Goal: Task Accomplishment & Management: Complete application form

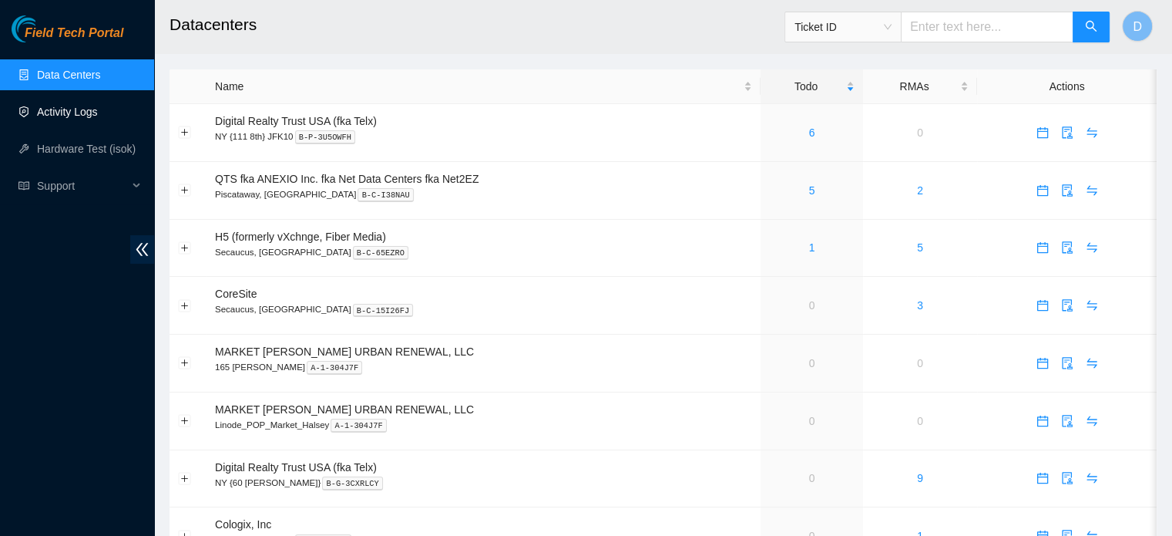
click at [47, 106] on link "Activity Logs" at bounding box center [67, 112] width 61 height 12
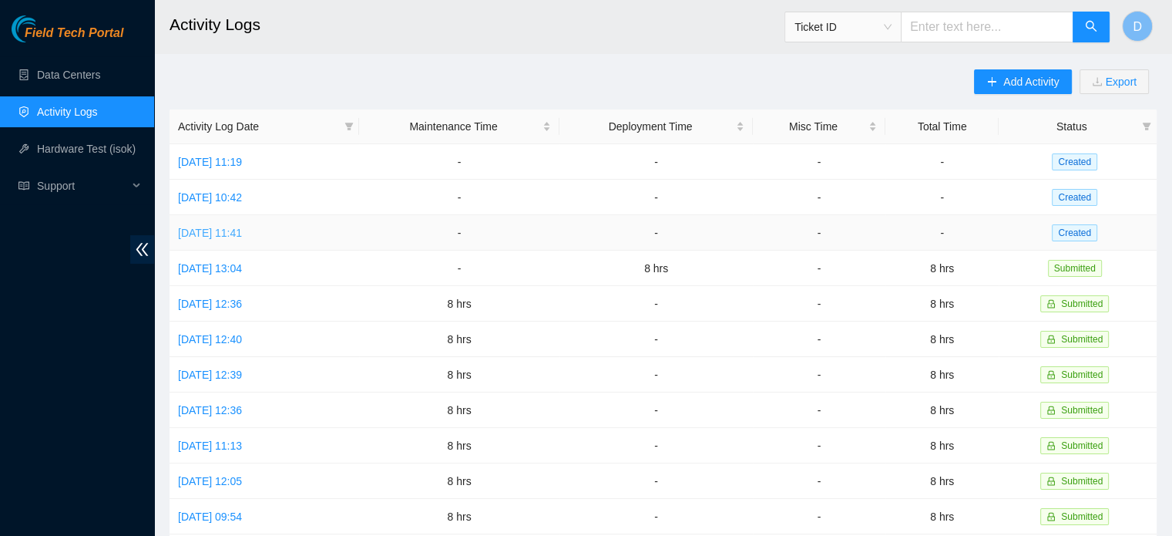
click at [242, 237] on link "[DATE] 11:41" at bounding box center [210, 233] width 64 height 12
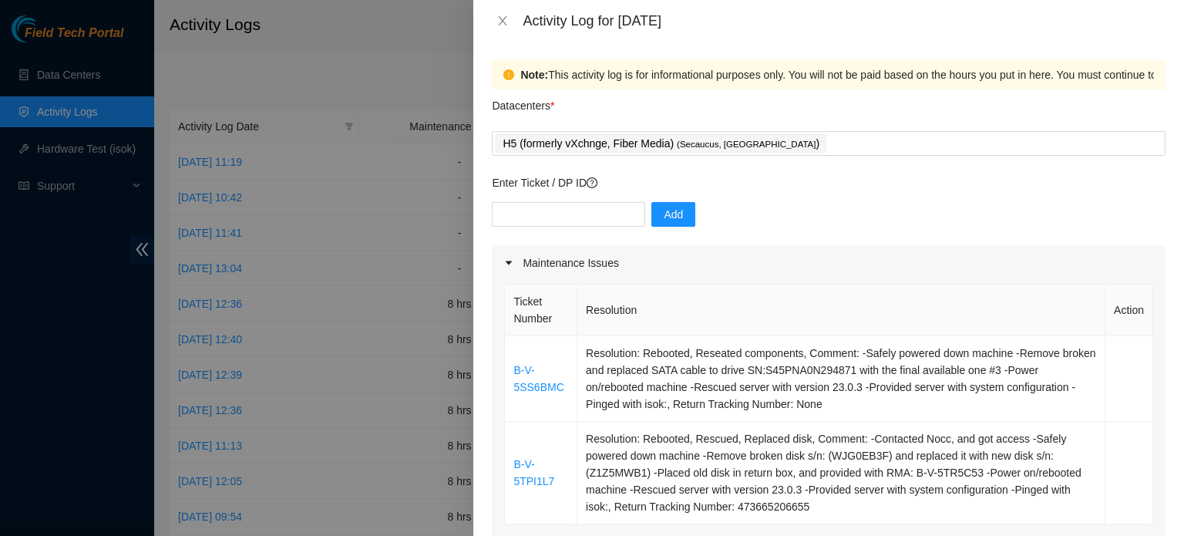
scroll to position [77, 0]
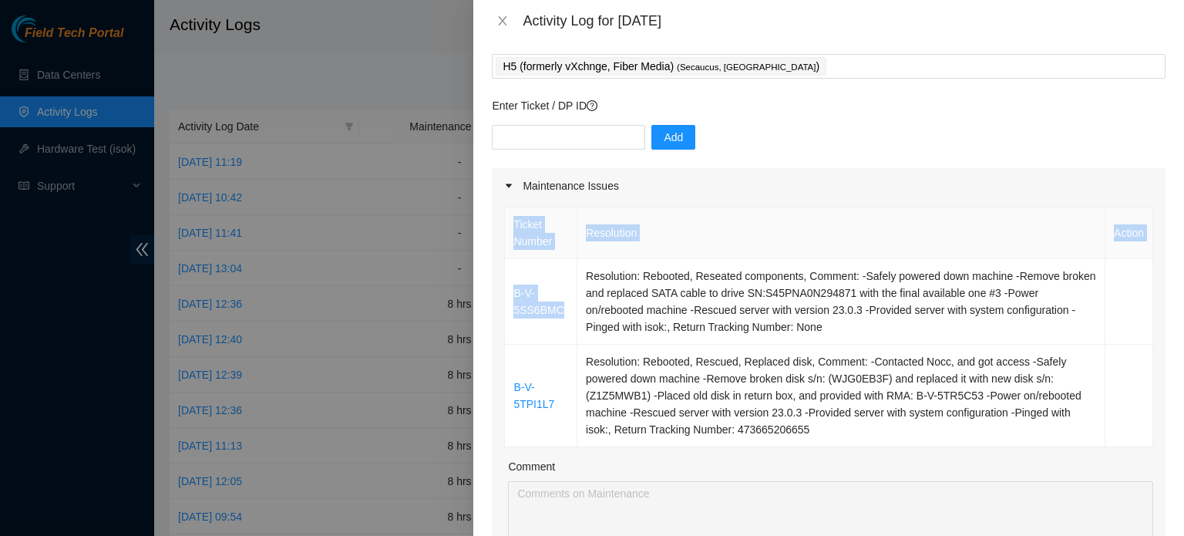
drag, startPoint x: 563, startPoint y: 309, endPoint x: 503, endPoint y: 290, distance: 62.4
click at [503, 290] on div "Ticket Number Resolution Action B-V-5SS6BMC Resolution: Rebooted, Reseated comp…" at bounding box center [829, 421] width 674 height 437
click at [544, 331] on td "B-V-5SS6BMC" at bounding box center [541, 302] width 72 height 86
drag, startPoint x: 559, startPoint y: 312, endPoint x: 513, endPoint y: 292, distance: 49.7
click at [513, 292] on td "B-V-5SS6BMC" at bounding box center [541, 302] width 72 height 86
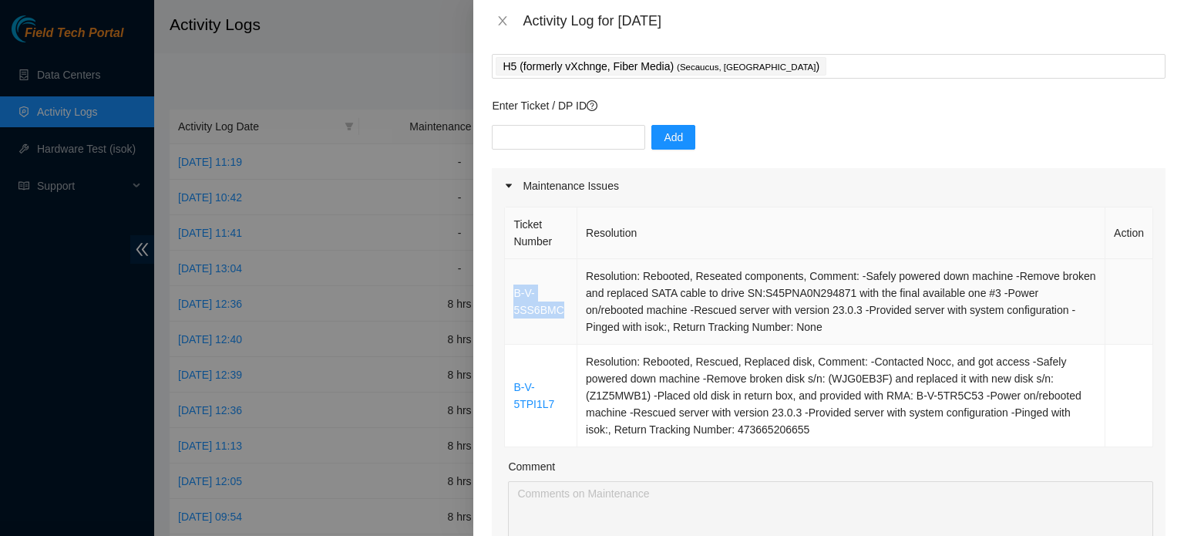
copy link "B-V-5SS6BMC"
paste input "B-V-5SS6BMC"
type input "B-V-5SS6BMC"
click at [664, 135] on span "Add" at bounding box center [673, 137] width 19 height 17
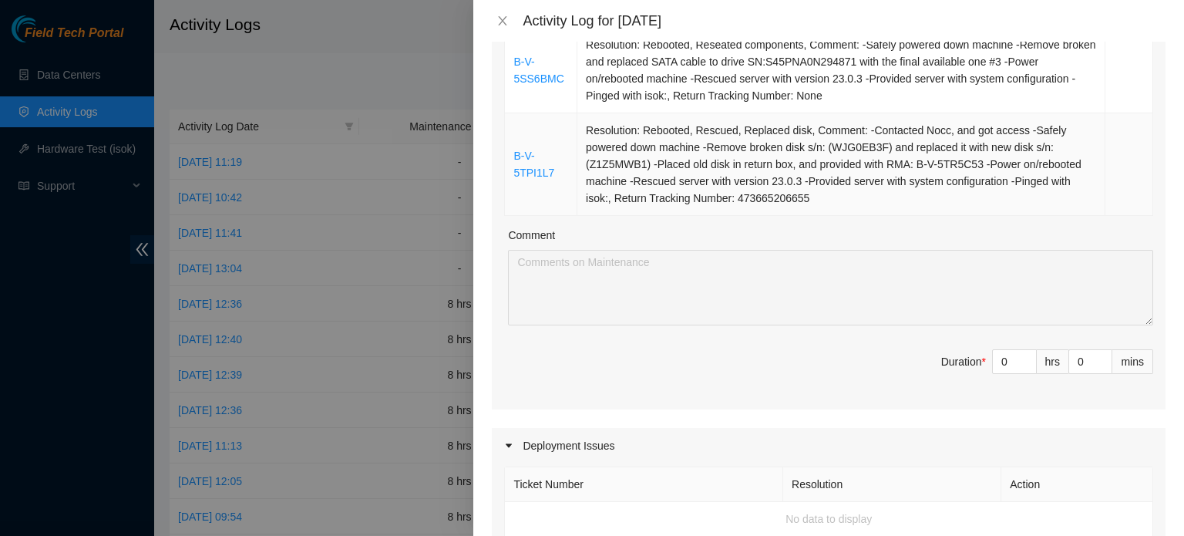
scroll to position [231, 0]
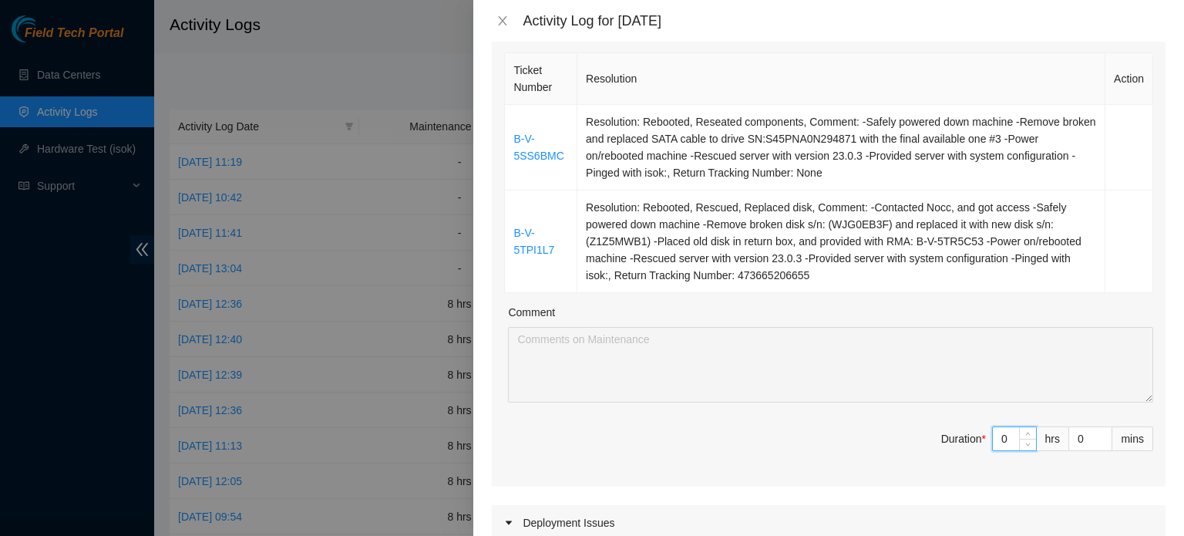
drag, startPoint x: 997, startPoint y: 431, endPoint x: 920, endPoint y: 432, distance: 77.1
click at [920, 432] on span "Duration * 0 hrs 0 mins" at bounding box center [828, 447] width 649 height 43
type input "8"
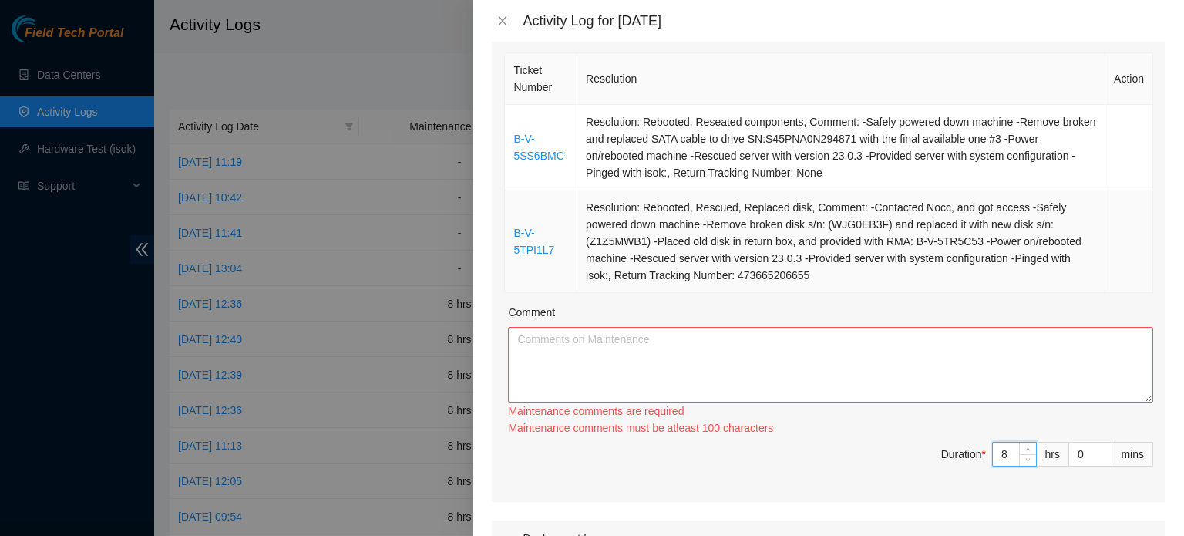
type input "8"
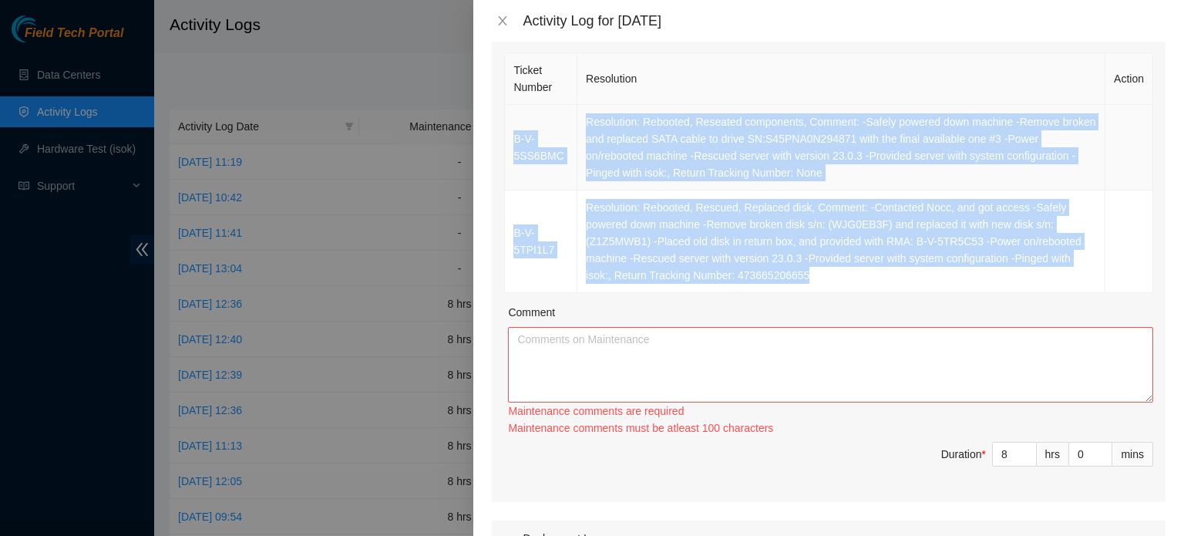
drag, startPoint x: 802, startPoint y: 278, endPoint x: 509, endPoint y: 139, distance: 324.4
click at [509, 139] on tbody "B-V-5SS6BMC Resolution: Rebooted, Reseated components, Comment: -Safely powered…" at bounding box center [829, 199] width 648 height 188
copy tbody "B-V-5SS6BMC Resolution: Rebooted, Reseated components, Comment: -Safely powered…"
click at [648, 369] on textarea "Comment" at bounding box center [830, 365] width 645 height 76
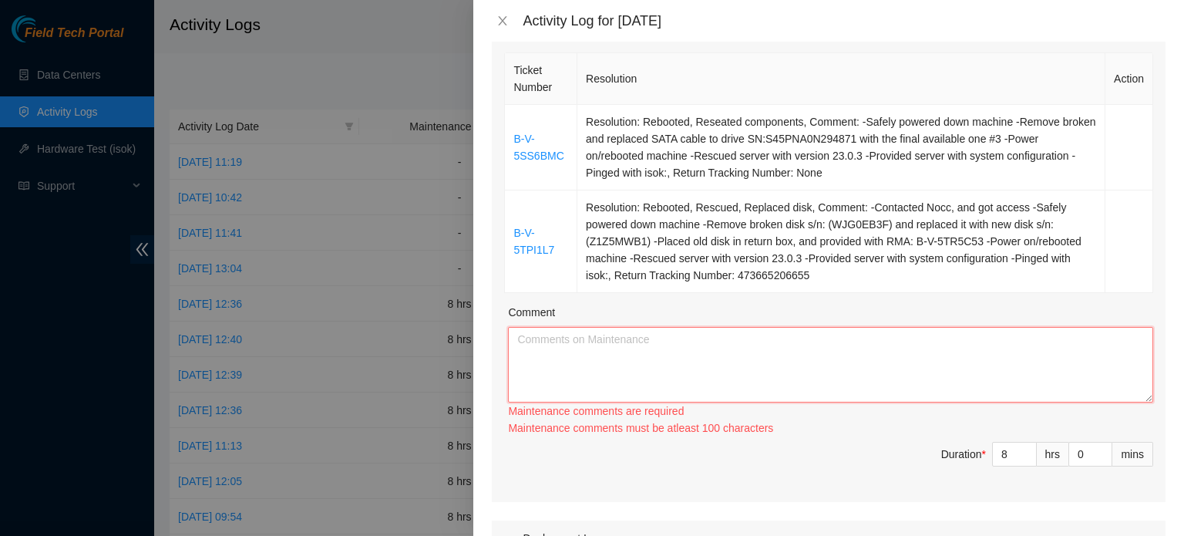
paste textarea "B-V-5SS6BMC Resolution: Rebooted, Reseated components, Comment: -Safely powered…"
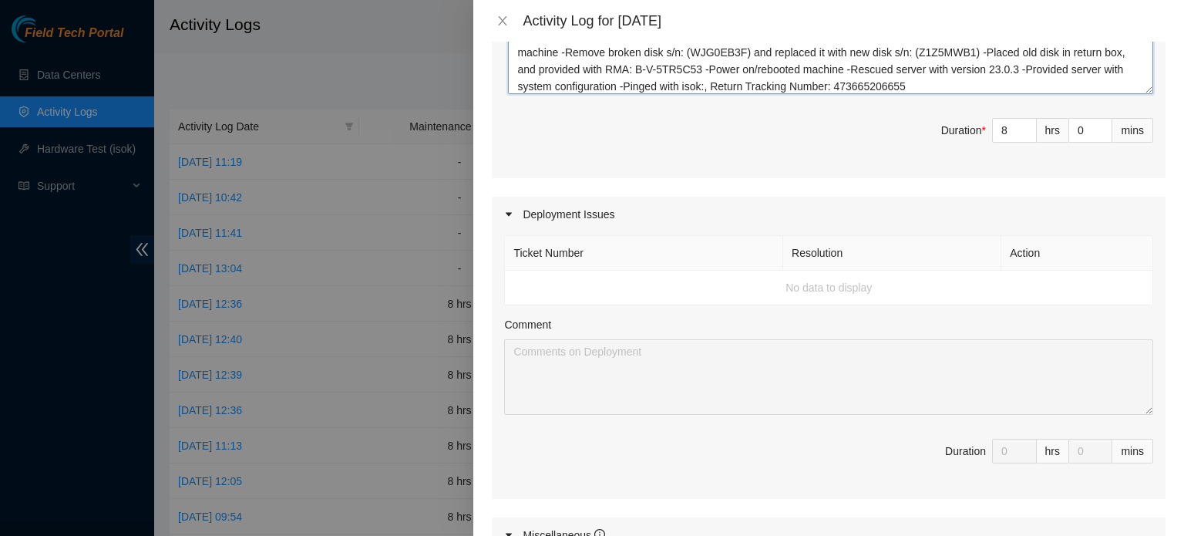
scroll to position [900, 0]
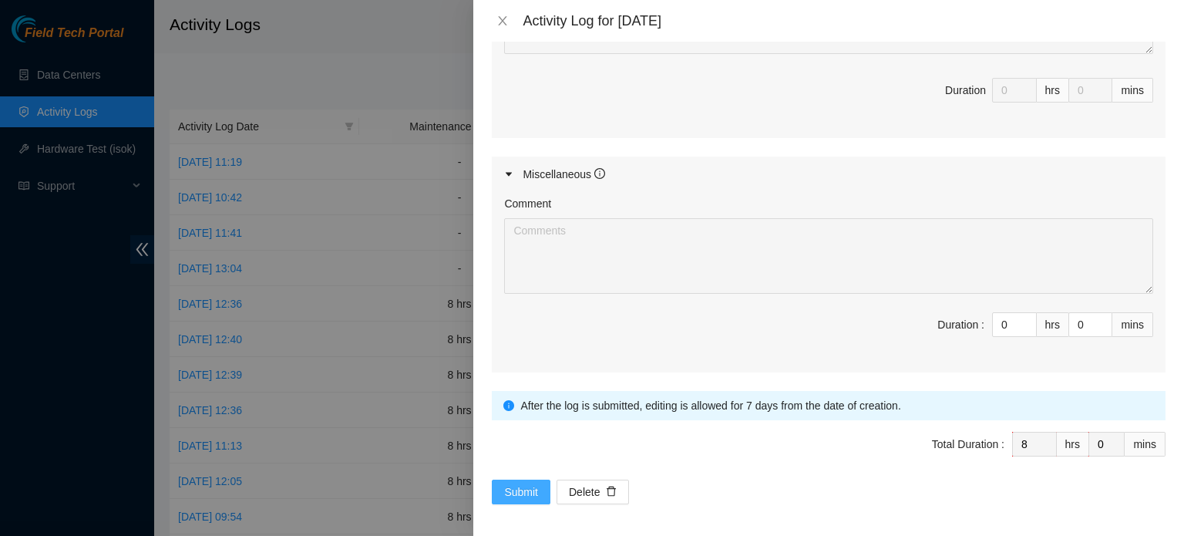
type textarea "B-V-5SS6BMC Resolution: Rebooted, Reseated components, Comment: -Safely powered…"
drag, startPoint x: 523, startPoint y: 480, endPoint x: 535, endPoint y: 477, distance: 12.0
click at [523, 483] on span "Submit" at bounding box center [521, 491] width 34 height 17
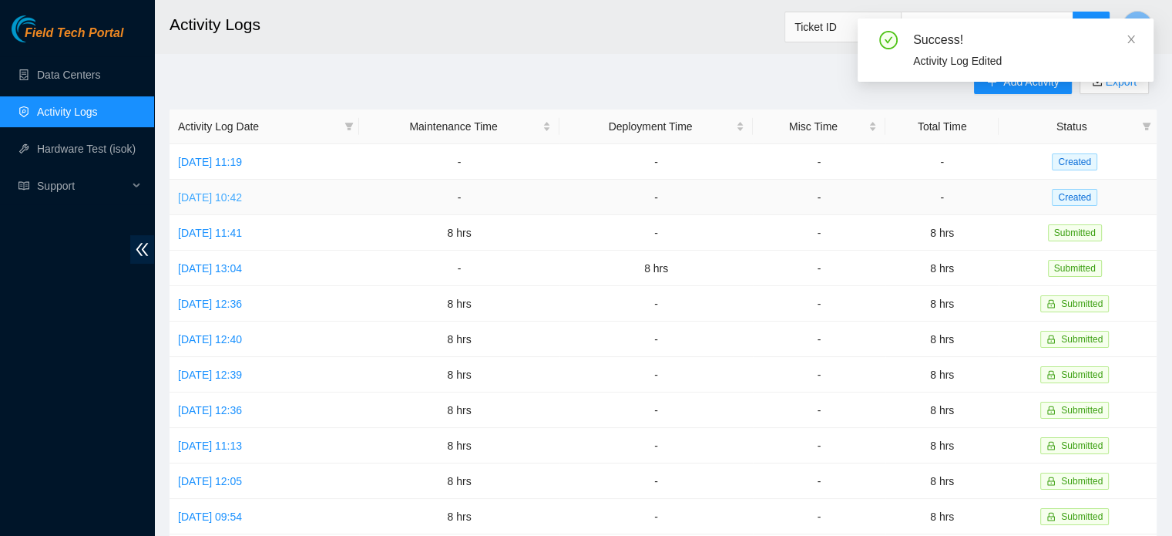
click at [242, 195] on link "[DATE] 10:42" at bounding box center [210, 197] width 64 height 12
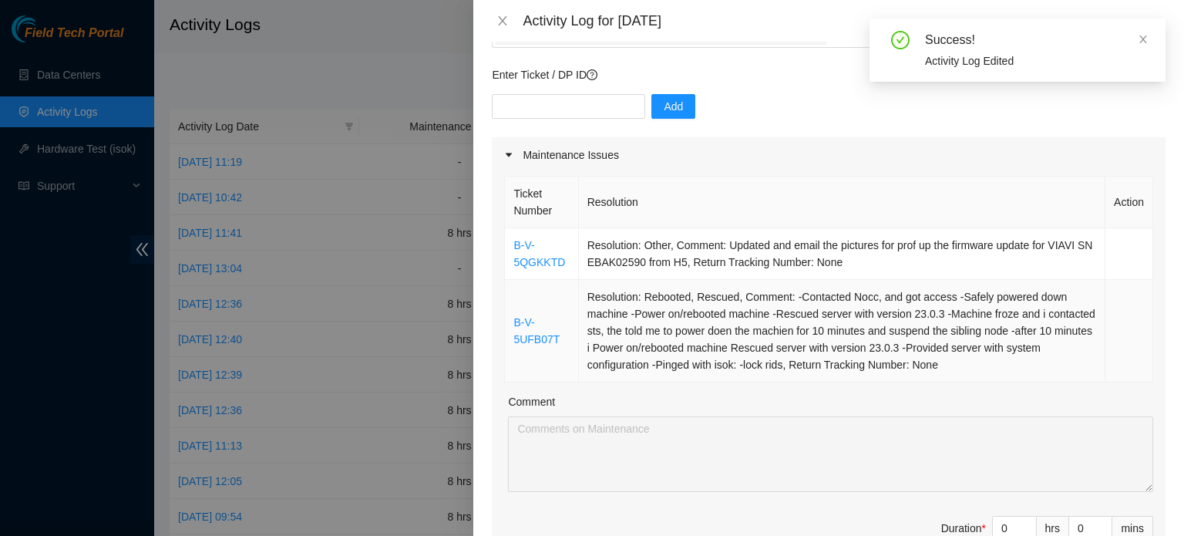
scroll to position [154, 0]
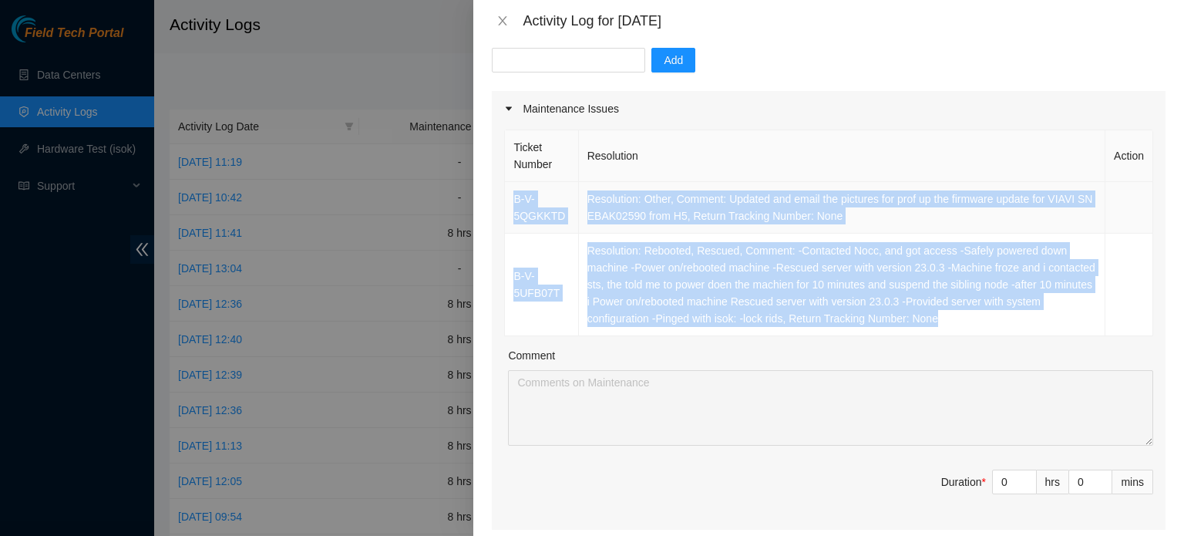
drag, startPoint x: 970, startPoint y: 317, endPoint x: 510, endPoint y: 203, distance: 474.1
click at [510, 203] on tbody "B-V-5QGKKTD Resolution: Other, Comment: Updated and email the pictures for prof…" at bounding box center [829, 259] width 648 height 154
copy tbody "B-V-5QGKKTD Resolution: Other, Comment: Updated and email the pictures for prof…"
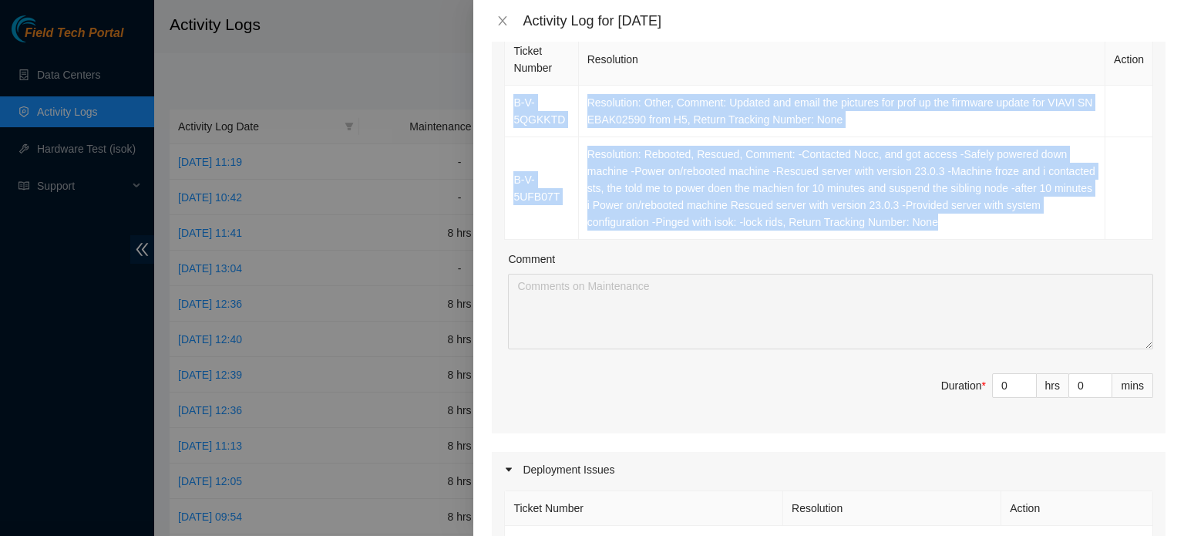
scroll to position [308, 0]
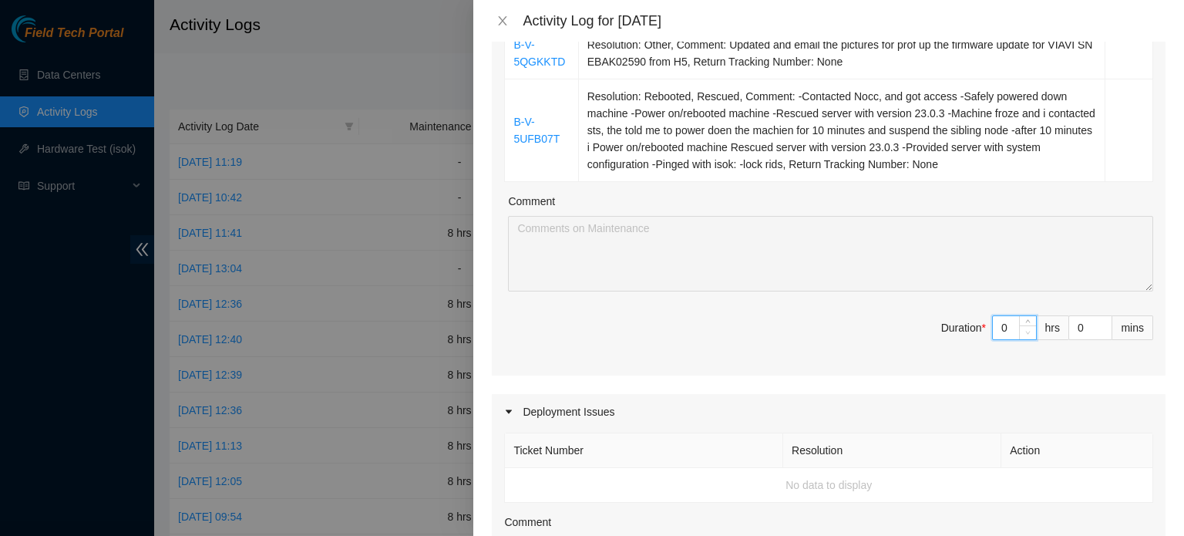
drag, startPoint x: 992, startPoint y: 325, endPoint x: 1008, endPoint y: 329, distance: 16.8
click at [1008, 329] on div "0" at bounding box center [1014, 327] width 45 height 25
type input "8"
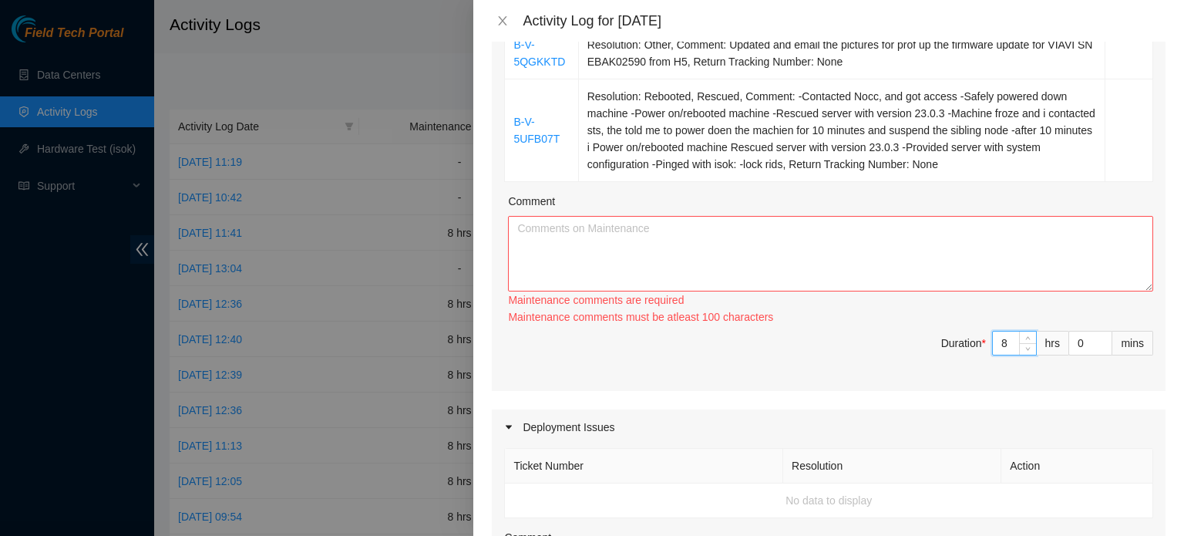
type input "8"
click at [829, 267] on textarea "Comment" at bounding box center [830, 254] width 645 height 76
paste textarea "B-V-5QGKKTD Resolution: Other, Comment: Updated and email the pictures for prof…"
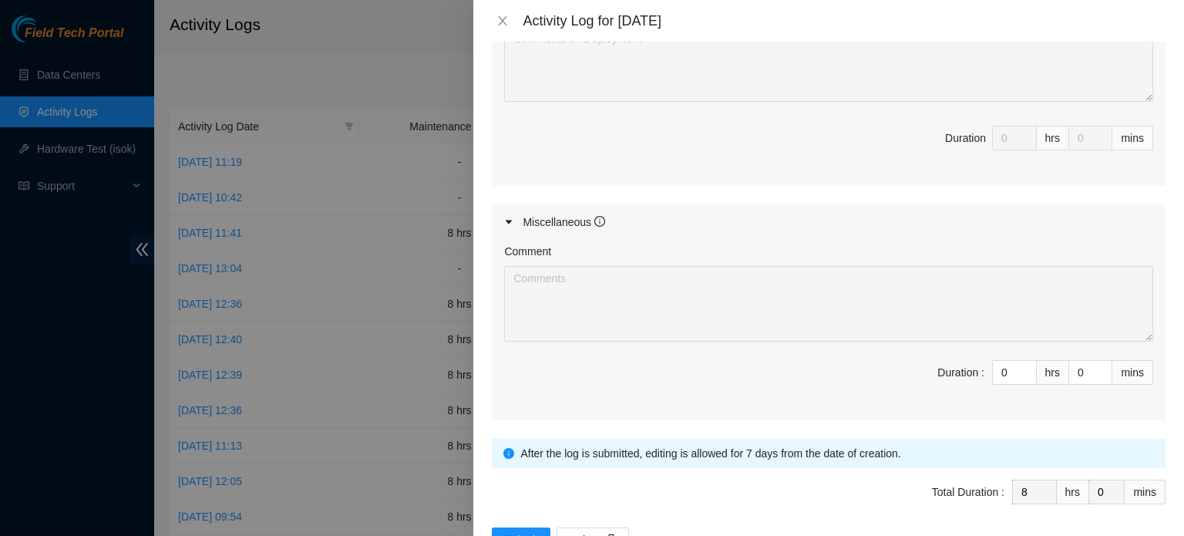
scroll to position [866, 0]
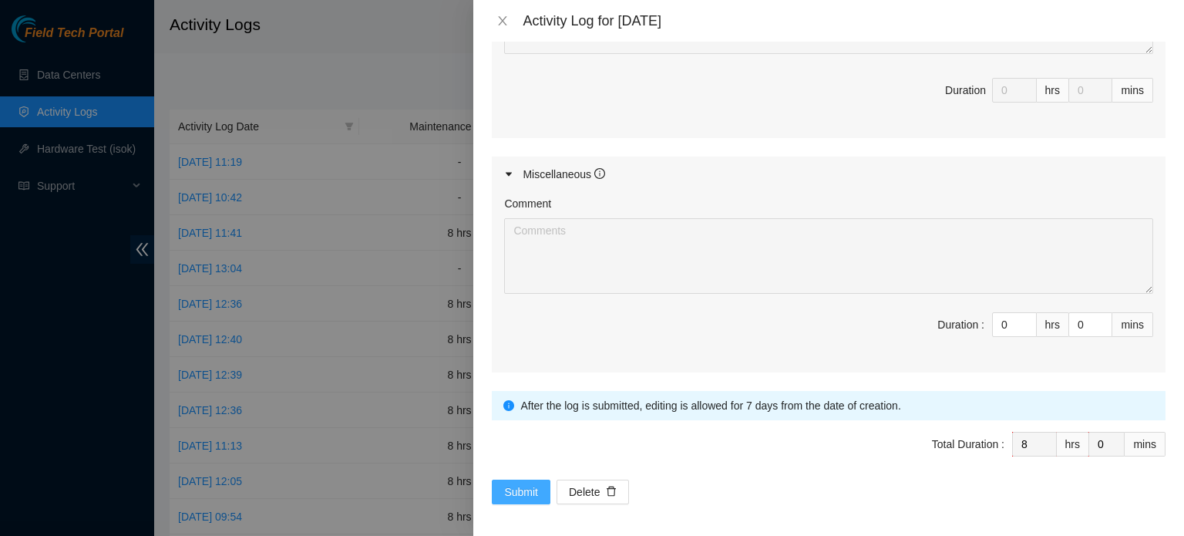
type textarea "B-V-5QGKKTD Resolution: Other, Comment: Updated and email the pictures for prof…"
click at [526, 492] on span "Submit" at bounding box center [521, 491] width 34 height 17
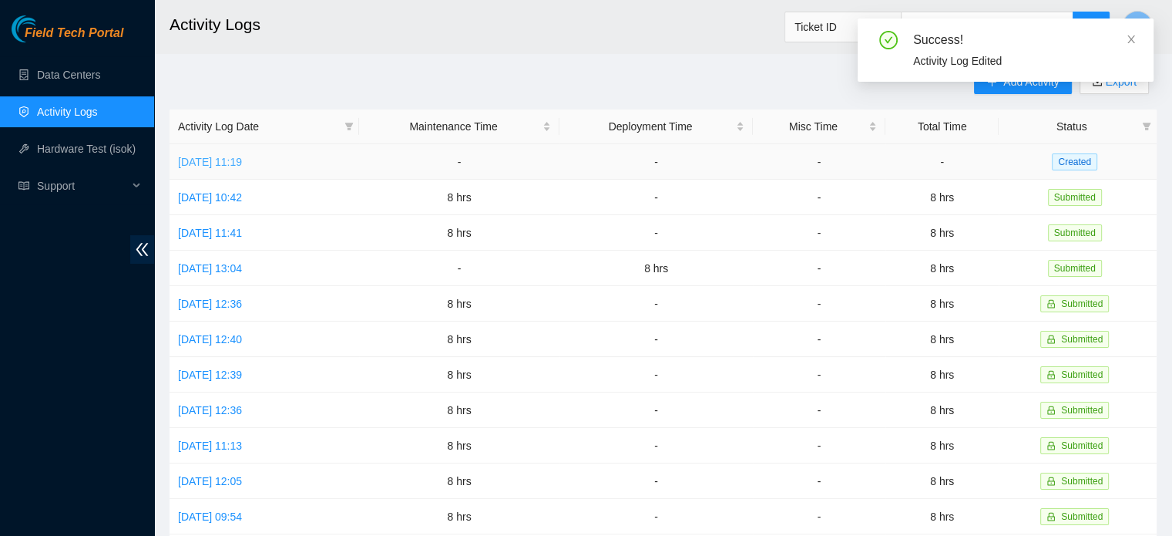
click at [234, 159] on link "[DATE] 11:19" at bounding box center [210, 162] width 64 height 12
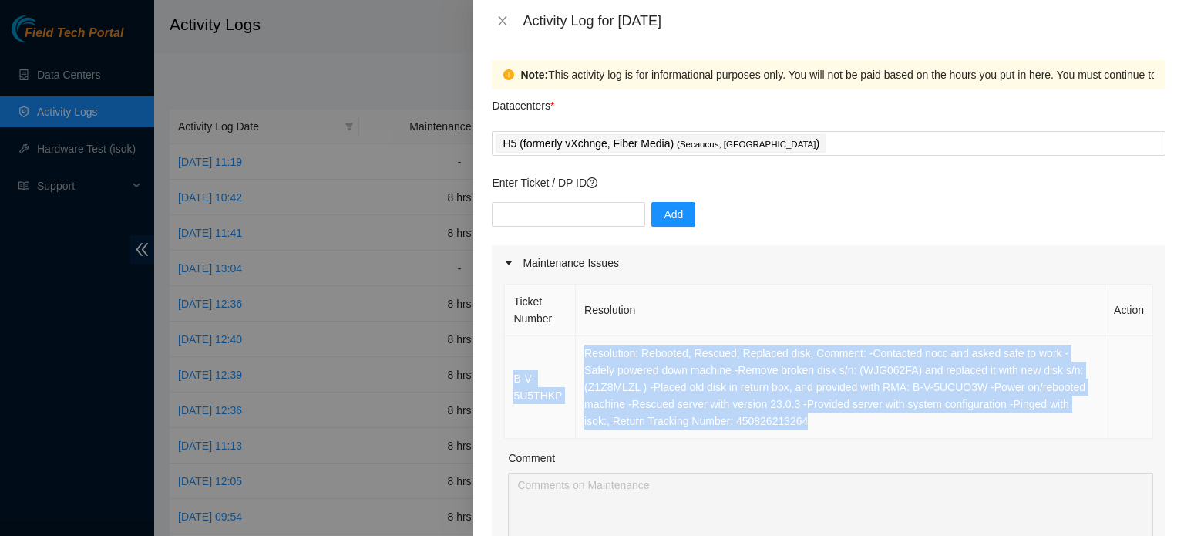
drag, startPoint x: 799, startPoint y: 419, endPoint x: 507, endPoint y: 383, distance: 293.5
click at [507, 383] on tr "B-V-5U5THKP Resolution: Rebooted, Rescued, Replaced disk, Comment: -Contacted n…" at bounding box center [829, 387] width 648 height 103
copy tr "B-V-5U5THKP Resolution: Rebooted, Rescued, Replaced disk, Comment: -Contacted n…"
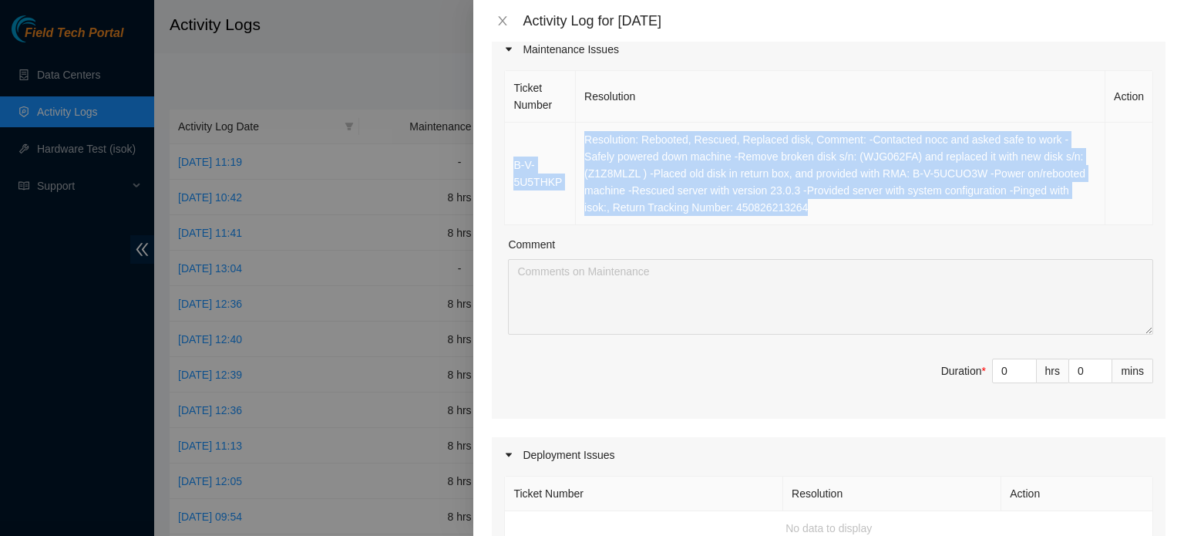
scroll to position [385, 0]
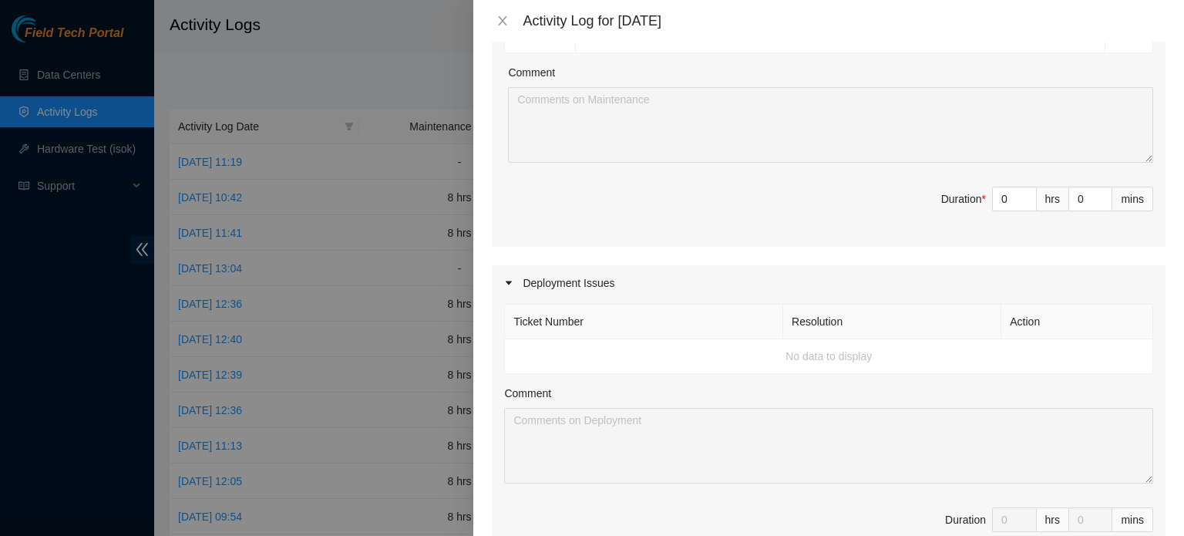
drag, startPoint x: 997, startPoint y: 199, endPoint x: 916, endPoint y: 192, distance: 81.2
click at [916, 193] on span "Duration * 0 hrs 0 mins" at bounding box center [828, 208] width 649 height 43
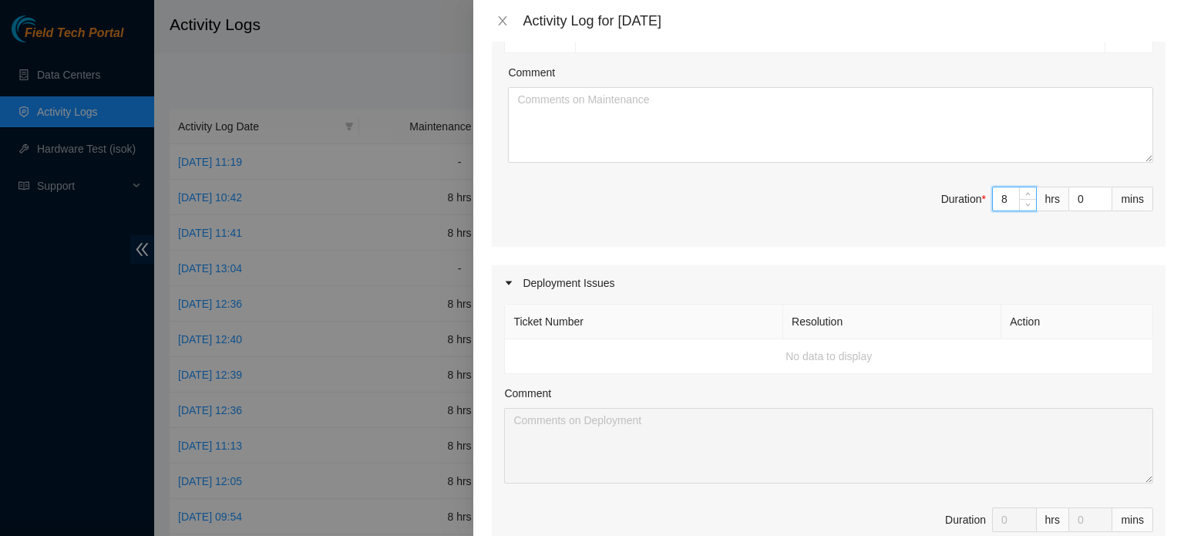
type input "8"
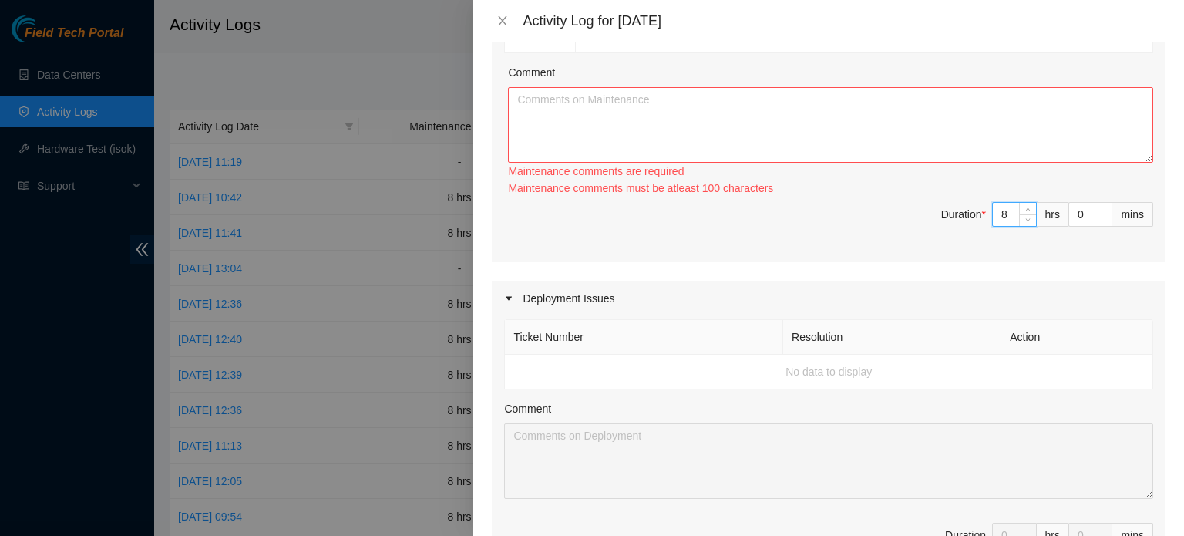
type input "8"
click at [621, 130] on textarea "Comment" at bounding box center [830, 125] width 645 height 76
paste textarea "B-V-5U5THKP Resolution: Rebooted, Rescued, Replaced disk, Comment: -Contacted n…"
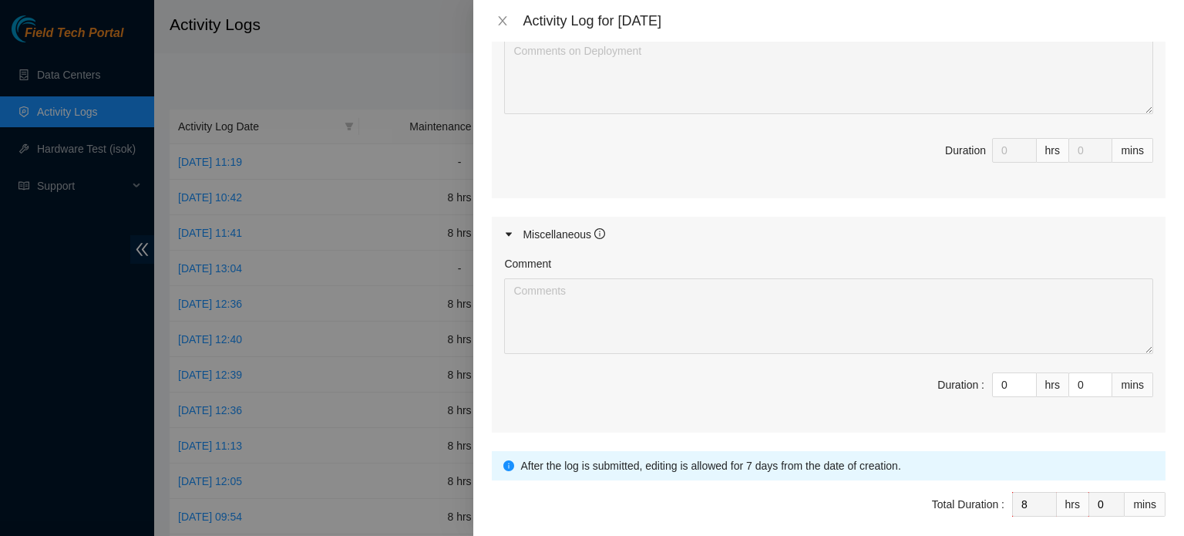
scroll to position [815, 0]
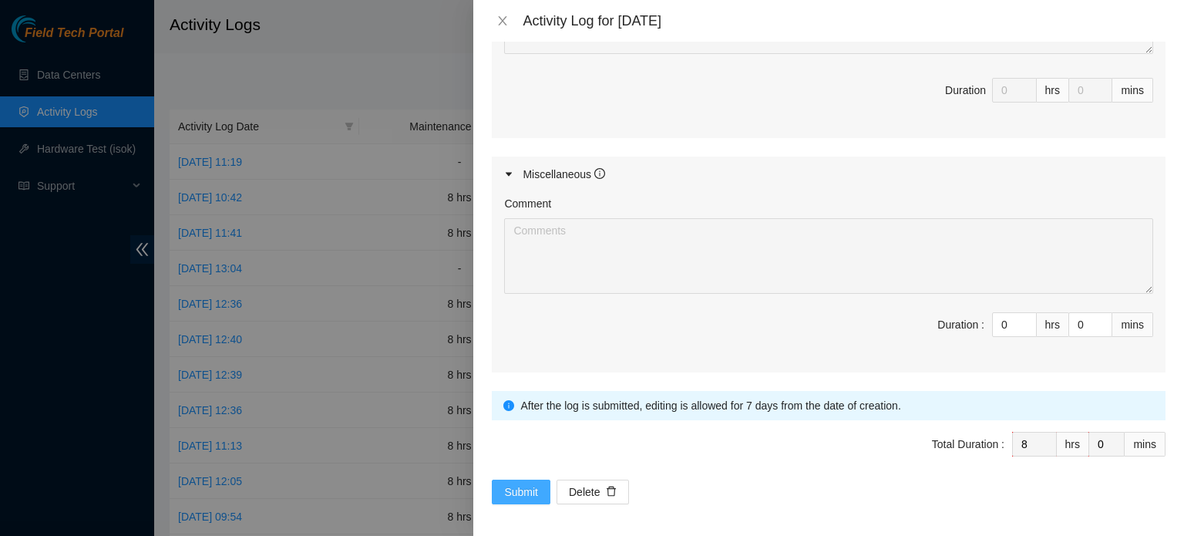
type textarea "B-V-5U5THKP Resolution: Rebooted, Rescued, Replaced disk, Comment: -Contacted n…"
click at [526, 487] on span "Submit" at bounding box center [521, 491] width 34 height 17
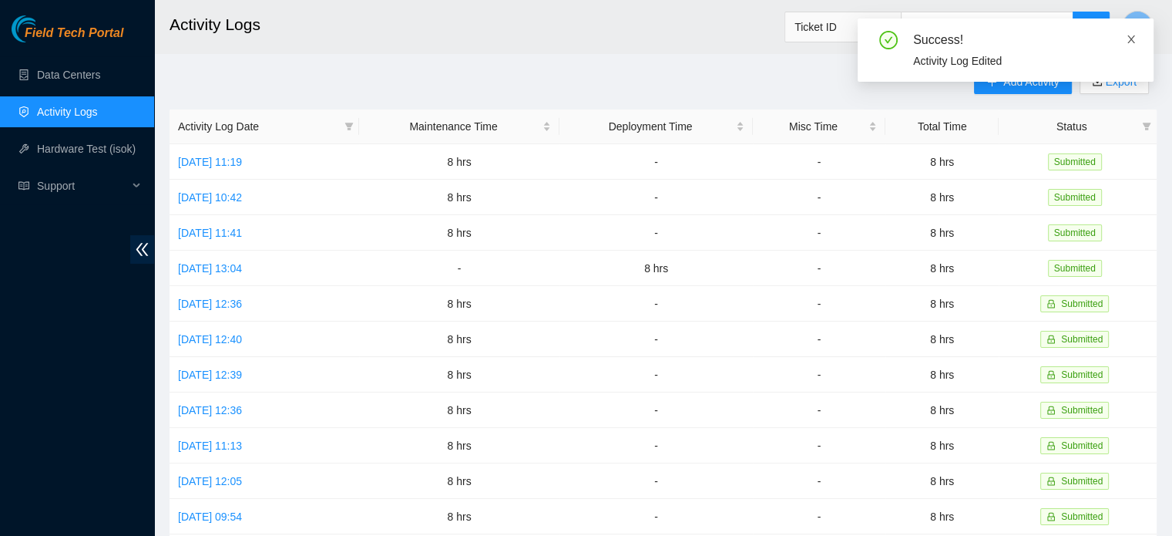
click at [1136, 35] on icon "close" at bounding box center [1131, 39] width 11 height 11
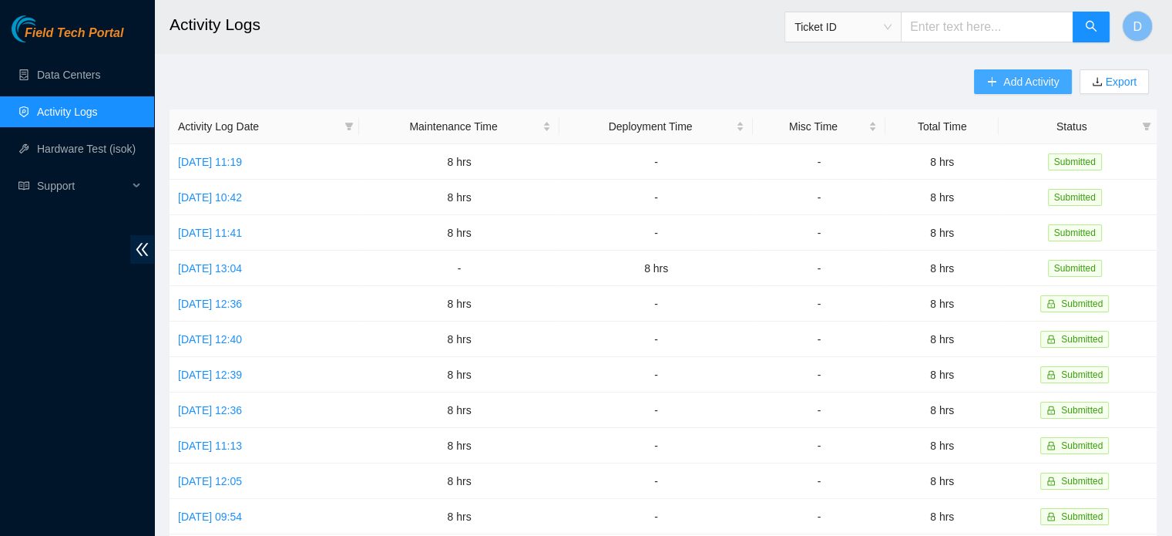
click at [1008, 73] on span "Add Activity" at bounding box center [1031, 81] width 55 height 17
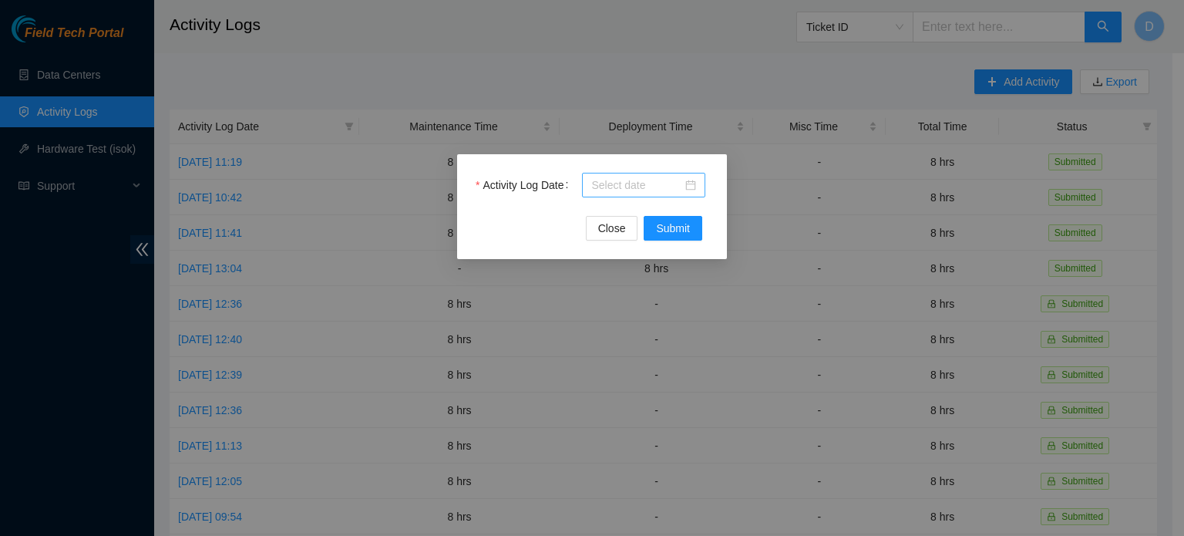
click at [692, 184] on div at bounding box center [643, 185] width 105 height 17
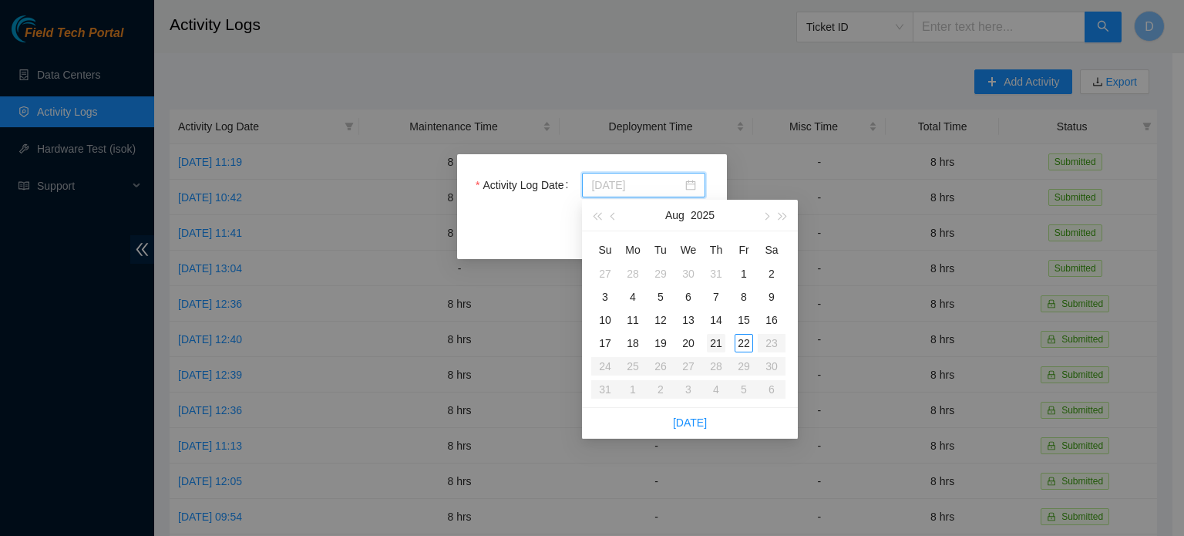
type input "[DATE]"
click at [714, 341] on div "21" at bounding box center [716, 343] width 18 height 18
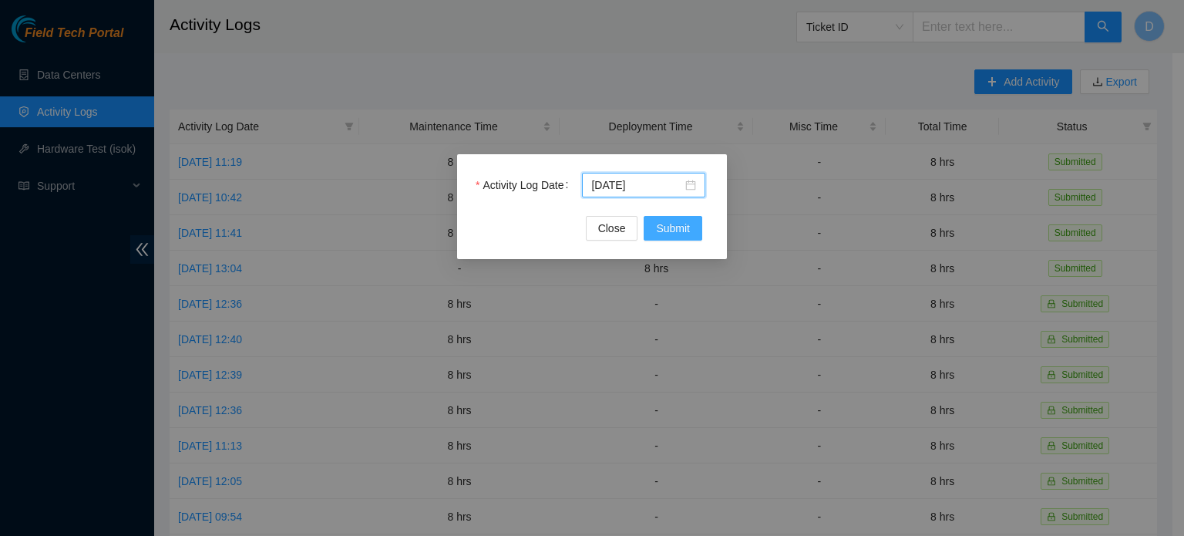
click at [657, 229] on span "Submit" at bounding box center [673, 228] width 34 height 17
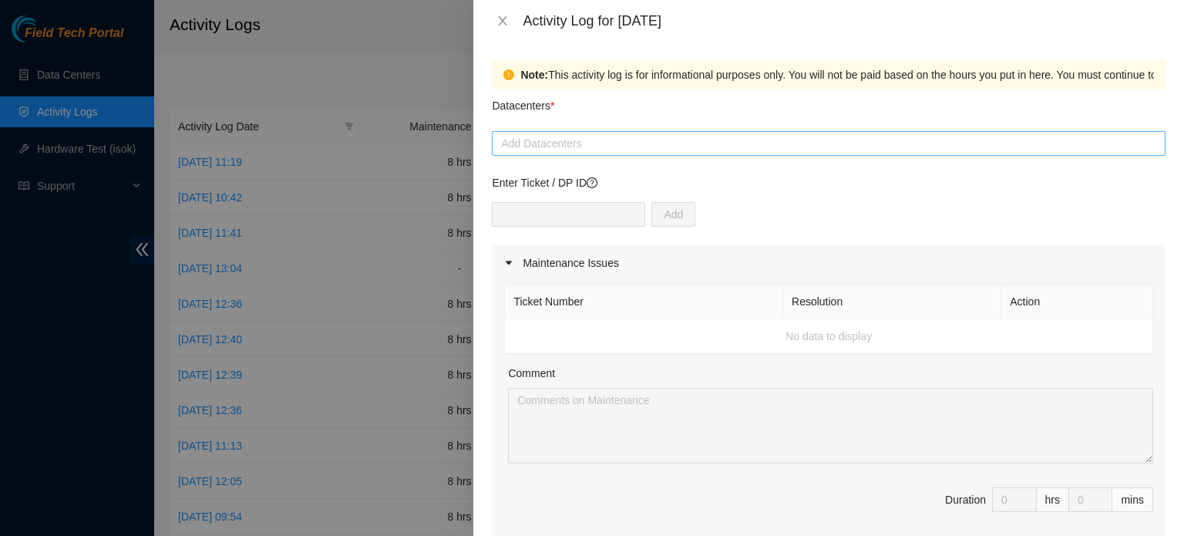
click at [588, 142] on div at bounding box center [829, 143] width 666 height 18
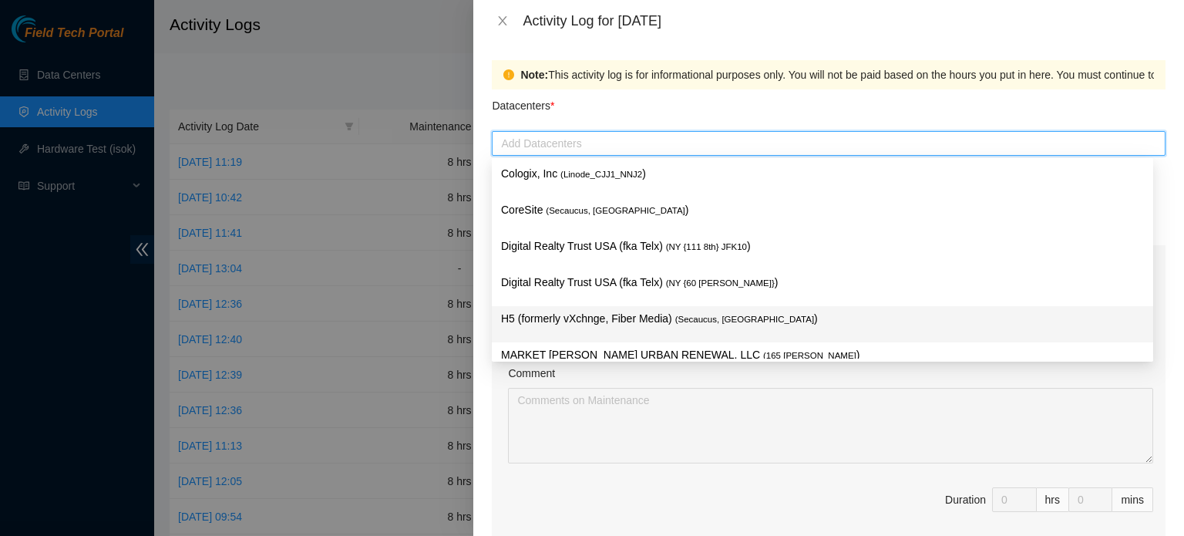
click at [595, 314] on p "H5 (formerly vXchnge, Fiber Media) ( Secaucus, [GEOGRAPHIC_DATA] )" at bounding box center [822, 319] width 643 height 18
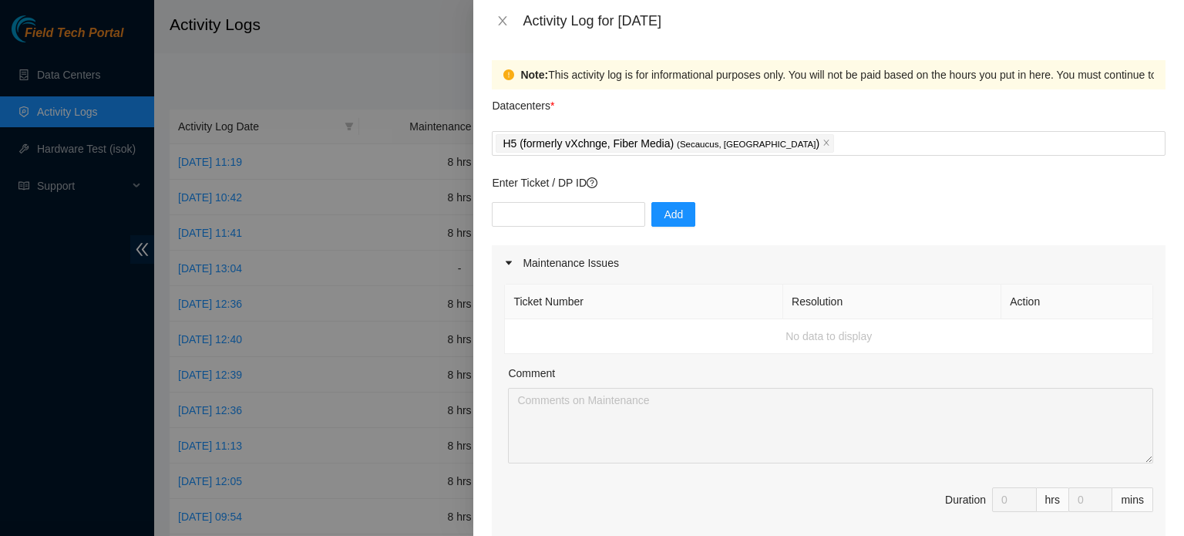
click at [688, 80] on div "Note: This activity log is for informational purposes only. You will not be pai…" at bounding box center [999, 74] width 958 height 17
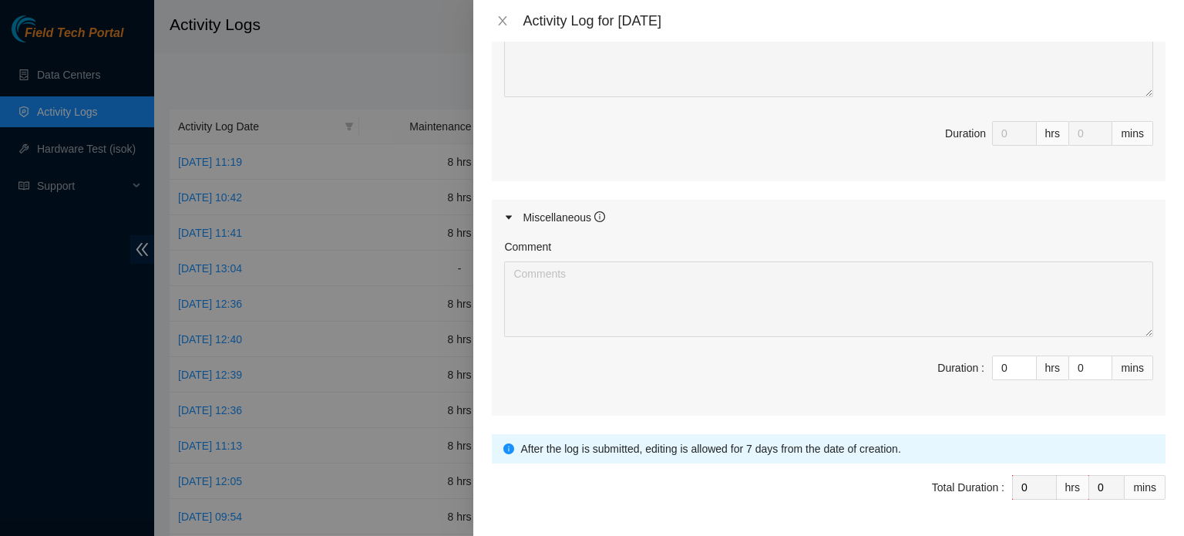
scroll to position [694, 0]
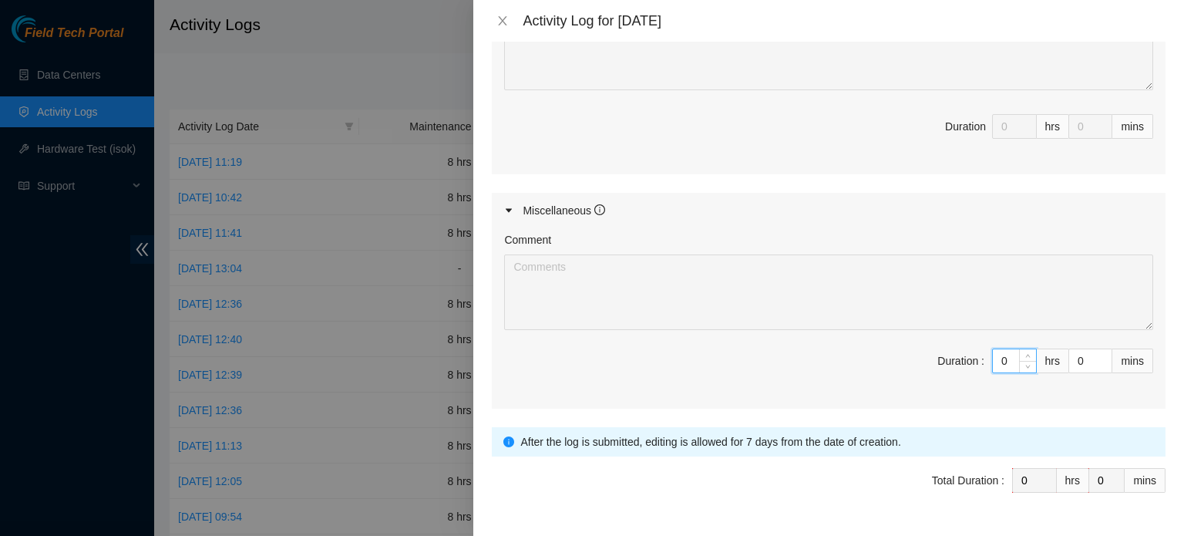
drag, startPoint x: 1001, startPoint y: 353, endPoint x: 941, endPoint y: 354, distance: 60.1
click at [951, 355] on span "Duration : 0 hrs 0 mins" at bounding box center [828, 369] width 649 height 43
type input "8"
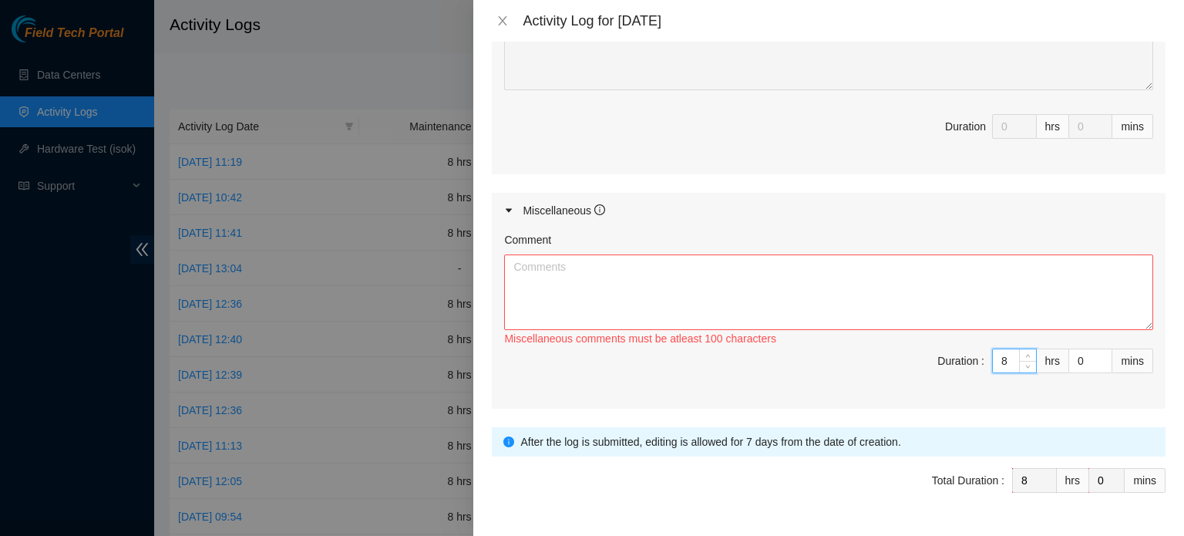
type input "8"
click at [623, 264] on textarea "Comment" at bounding box center [828, 292] width 649 height 76
drag, startPoint x: 893, startPoint y: 271, endPoint x: 882, endPoint y: 285, distance: 18.7
click at [879, 288] on textarea "Cleanned around the cage and isles, arraganded cables on the cage walls, got ri…" at bounding box center [828, 292] width 649 height 76
click at [899, 264] on textarea "Cleanned around the cage and isles, arraganded cables on the cage walls, got ri…" at bounding box center [828, 292] width 649 height 76
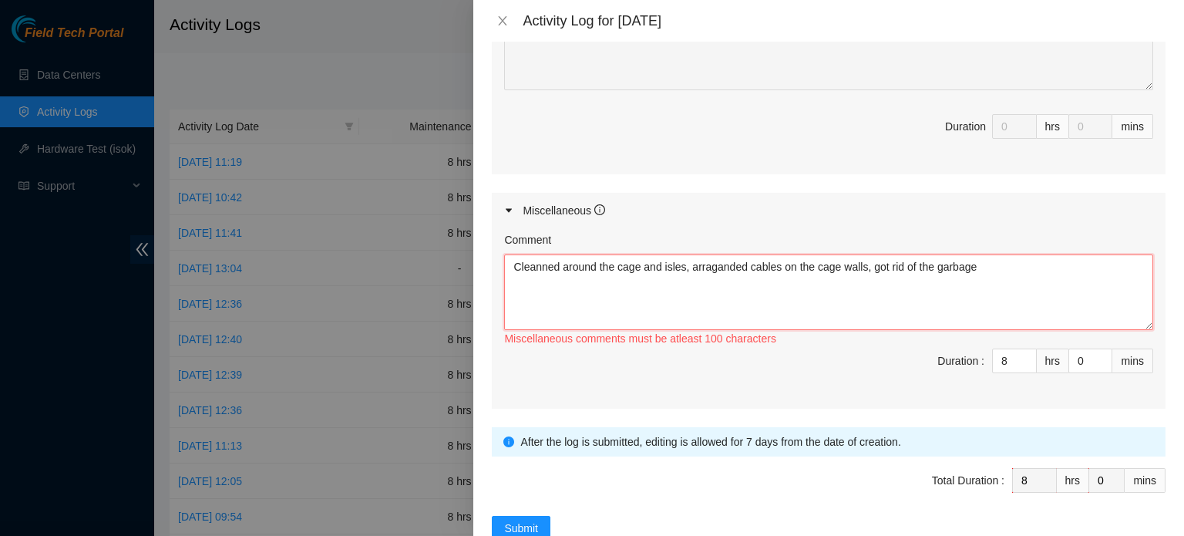
click at [721, 266] on textarea "Cleanned around the cage and isles, arraganded cables on the cage walls, got ri…" at bounding box center [828, 292] width 649 height 76
click at [743, 266] on textarea "Cleanned around the cage and isles, arraganded cables on the cage walls, got ri…" at bounding box center [828, 292] width 649 height 76
click at [779, 322] on textarea "Cleaned around the cage and isles, arranged cables on the cage walls, got rid o…" at bounding box center [828, 292] width 649 height 76
click at [743, 277] on textarea "Cleaned around the cage and isles, arranged cables on the cage walls, got rid o…" at bounding box center [828, 292] width 649 height 76
click at [711, 275] on textarea "Cleaned around the cage and isles, arranged cables on the cage walls, got rid o…" at bounding box center [828, 292] width 649 height 76
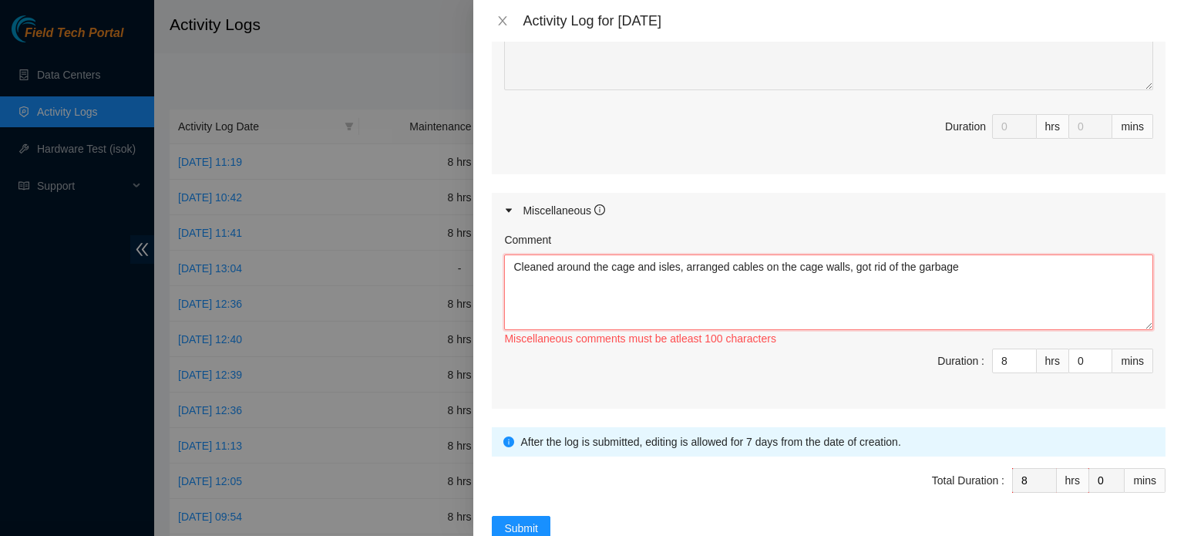
click at [984, 271] on textarea "Cleaned around the cage and isles, arranged cables on the cage walls, got rid o…" at bounding box center [828, 292] width 649 height 76
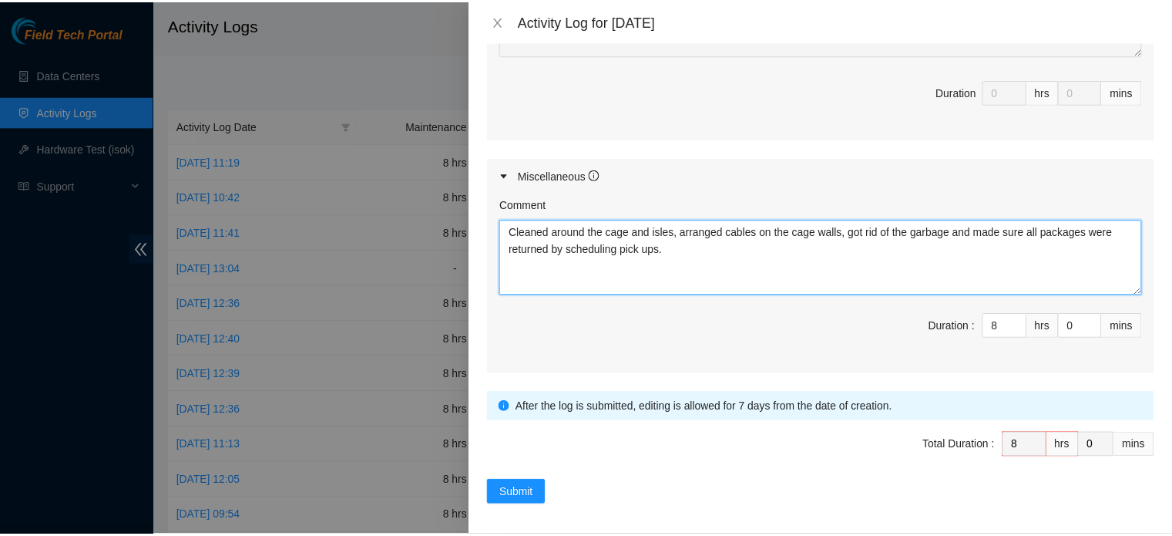
scroll to position [730, 0]
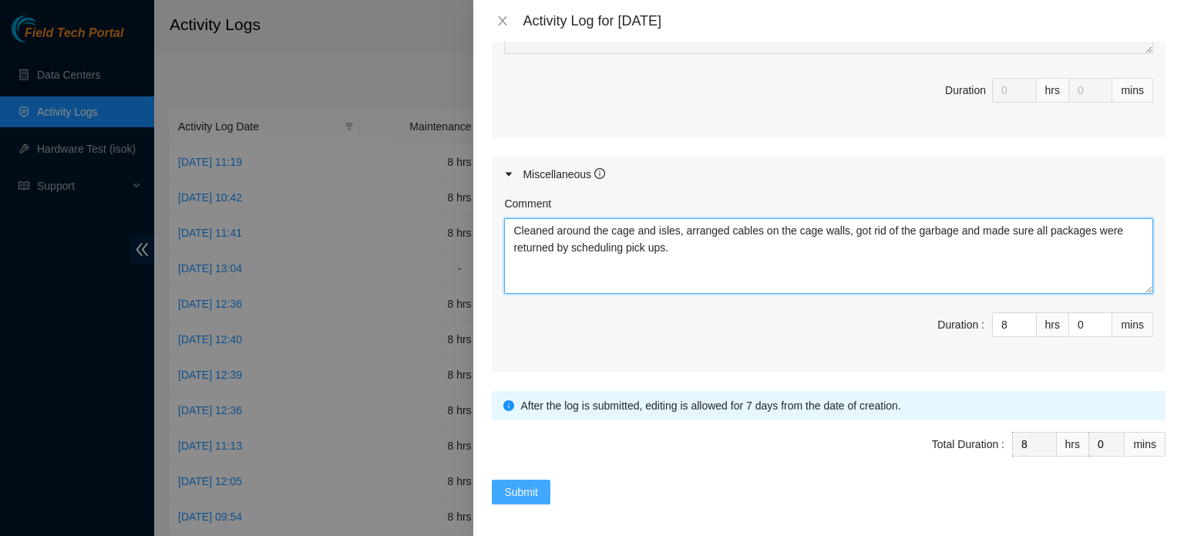
type textarea "Cleaned around the cage and isles, arranged cables on the cage walls, got rid o…"
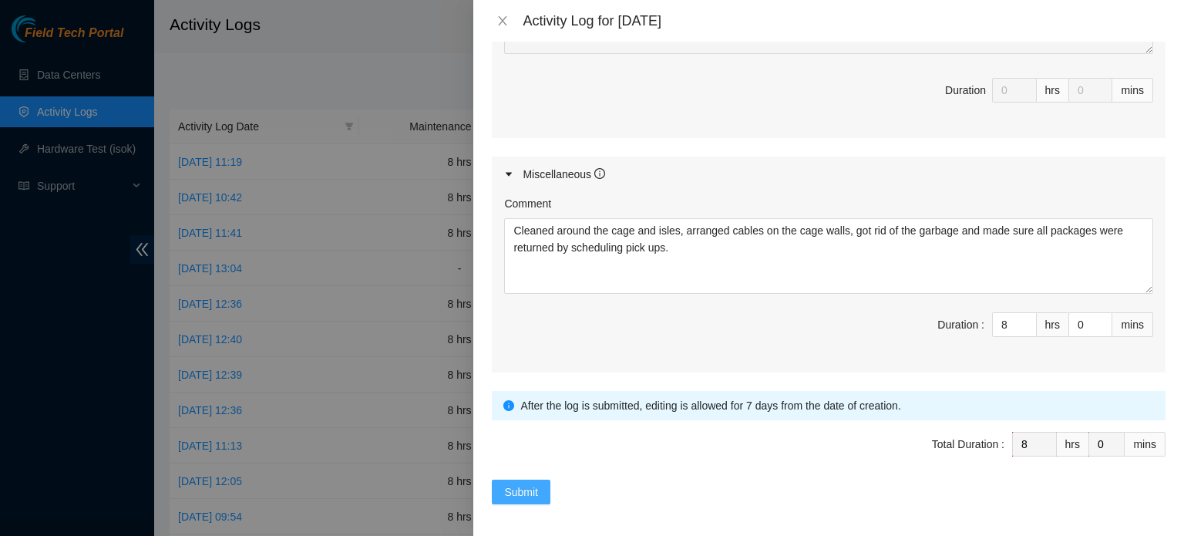
click at [515, 483] on span "Submit" at bounding box center [521, 491] width 34 height 17
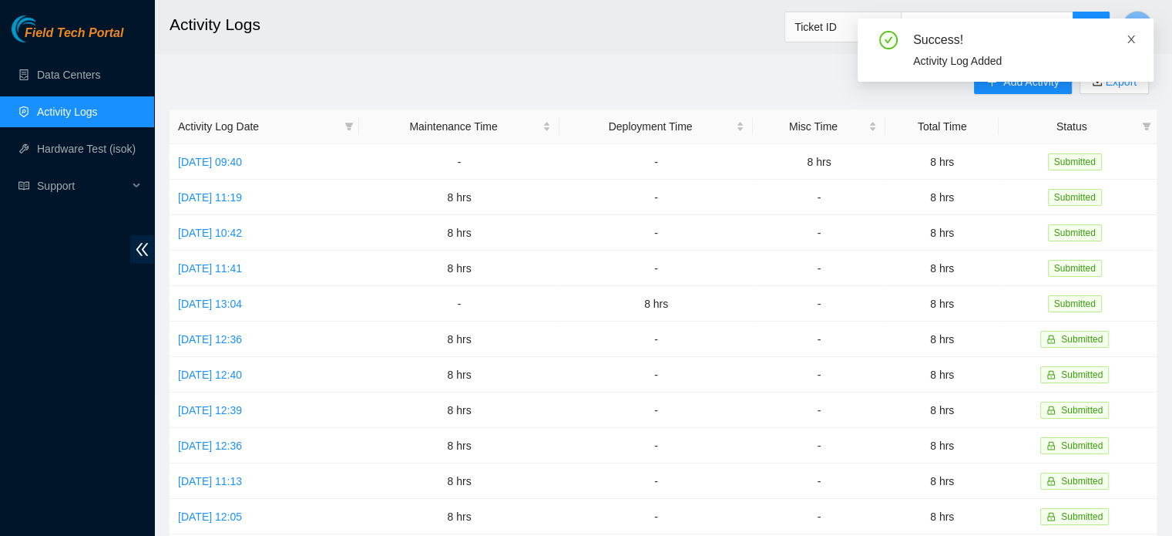
click at [1128, 37] on icon "close" at bounding box center [1132, 39] width 8 height 8
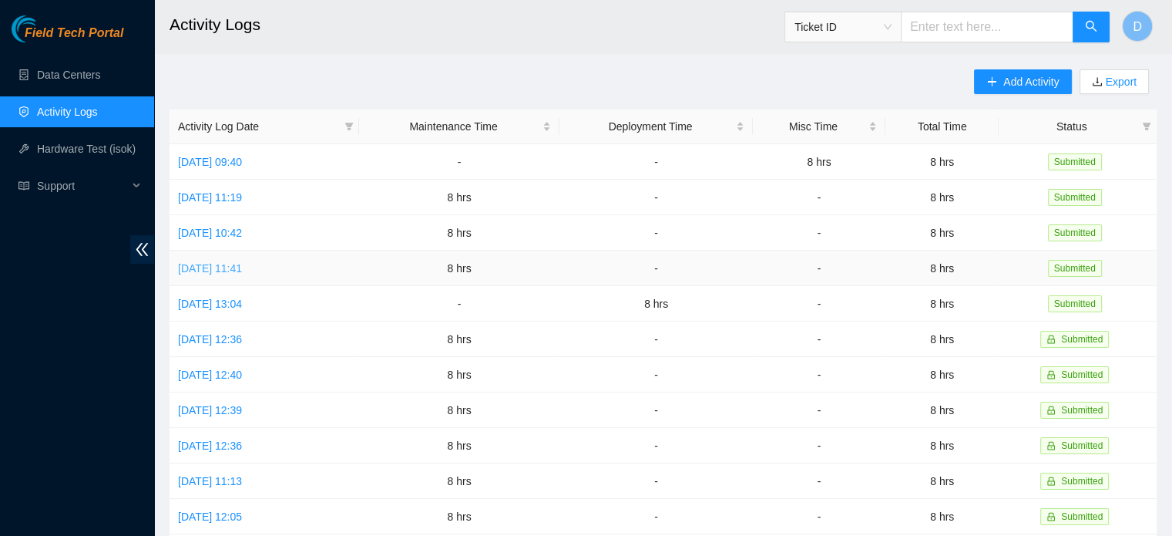
click at [242, 269] on link "[DATE] 11:41" at bounding box center [210, 268] width 64 height 12
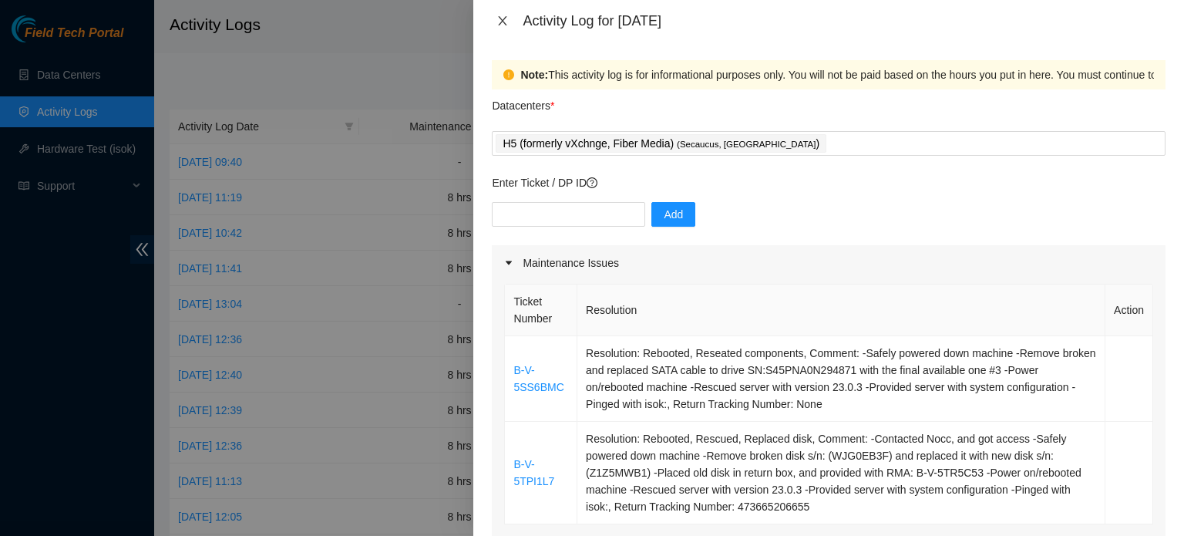
click at [500, 24] on icon "close" at bounding box center [503, 20] width 8 height 9
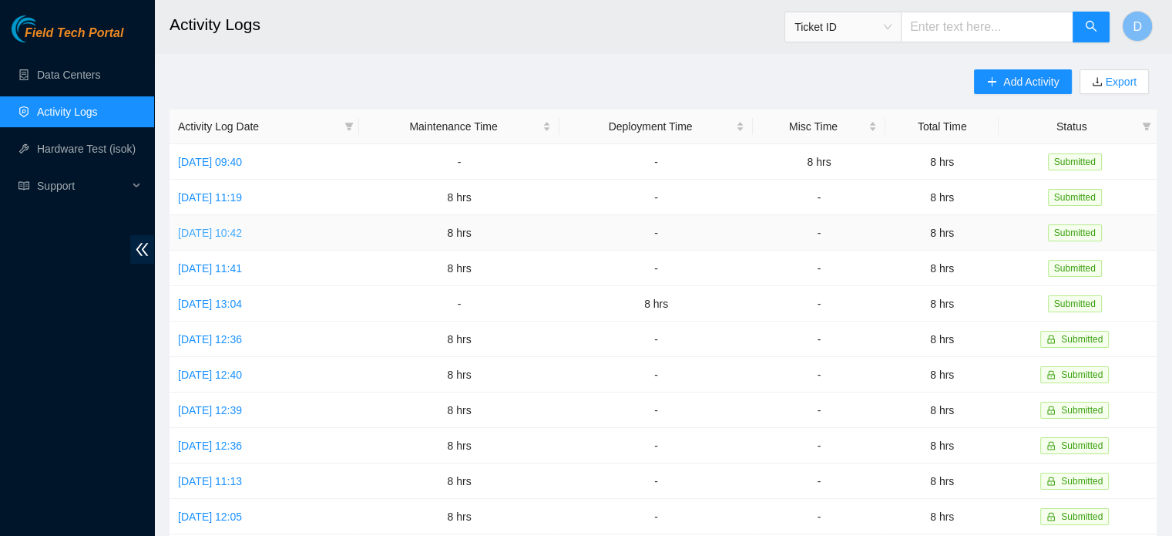
click at [234, 231] on link "[DATE] 10:42" at bounding box center [210, 233] width 64 height 12
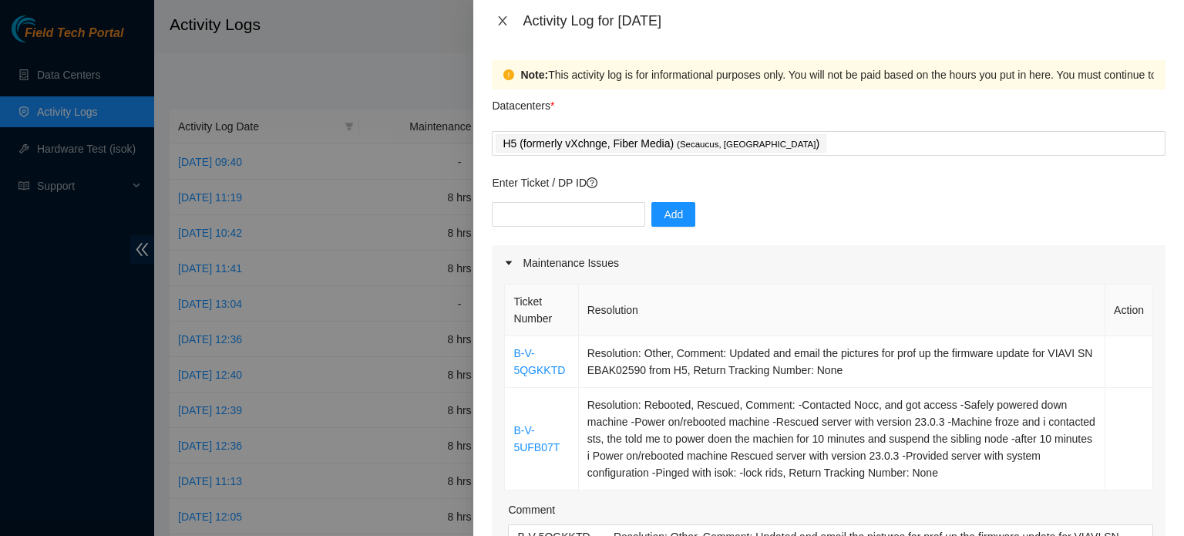
click at [506, 22] on icon "close" at bounding box center [502, 21] width 12 height 12
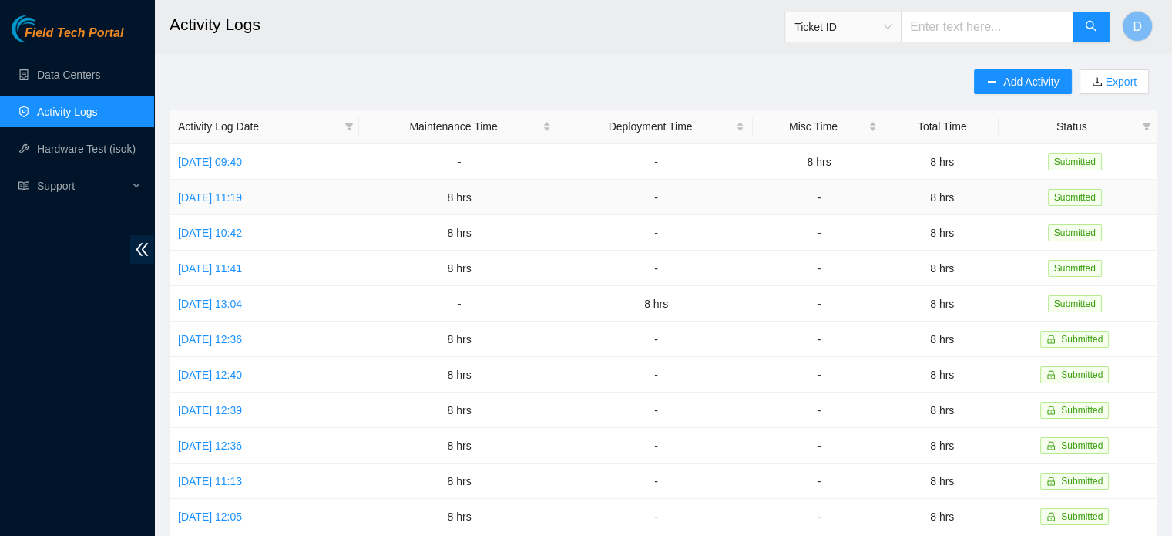
click at [262, 207] on td "[DATE] 11:19" at bounding box center [265, 197] width 190 height 35
click at [242, 198] on link "[DATE] 11:19" at bounding box center [210, 197] width 64 height 12
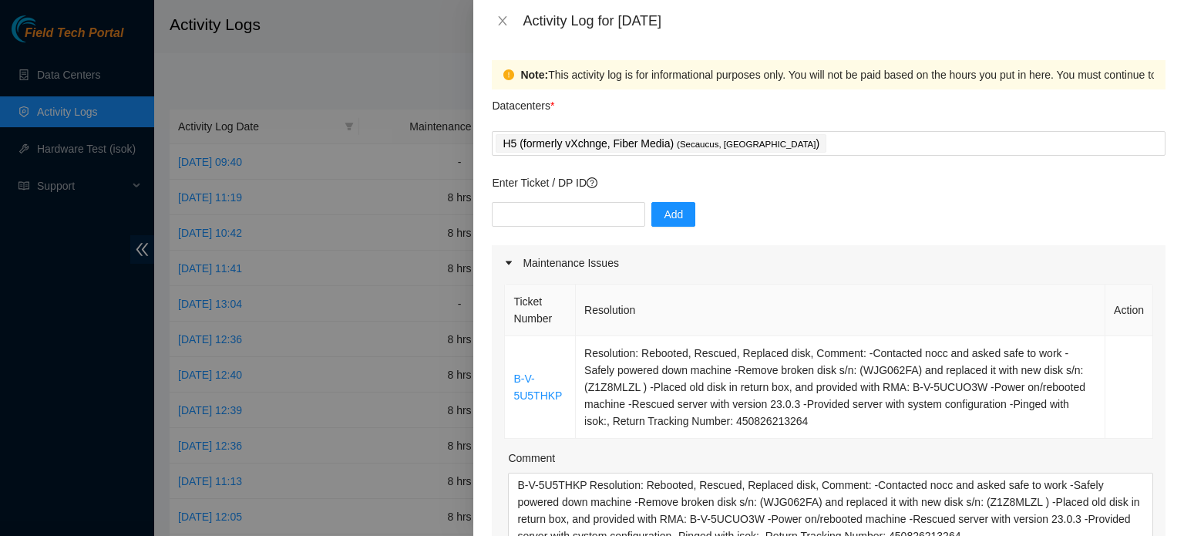
click at [506, 30] on div "Activity Log for [DATE]" at bounding box center [828, 21] width 711 height 42
click at [503, 20] on icon "close" at bounding box center [503, 20] width 8 height 9
